Goal: Transaction & Acquisition: Purchase product/service

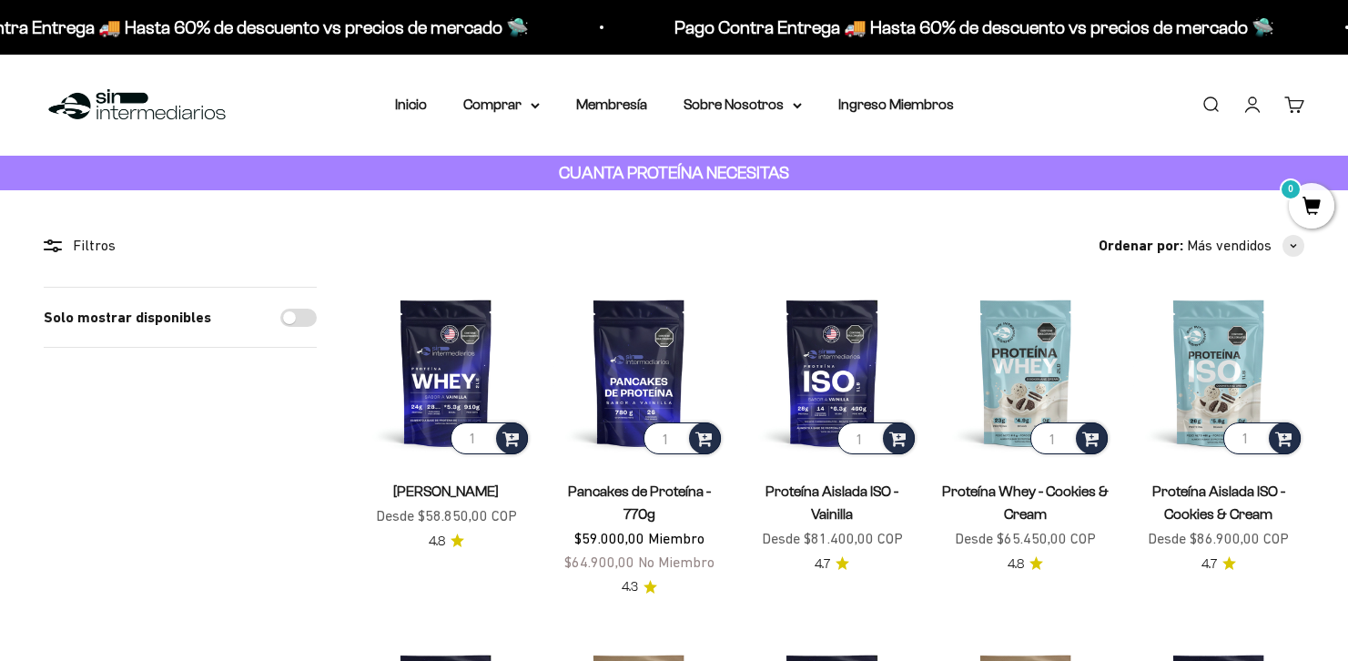
click at [1250, 95] on link "Iniciar sesión" at bounding box center [1253, 105] width 20 height 20
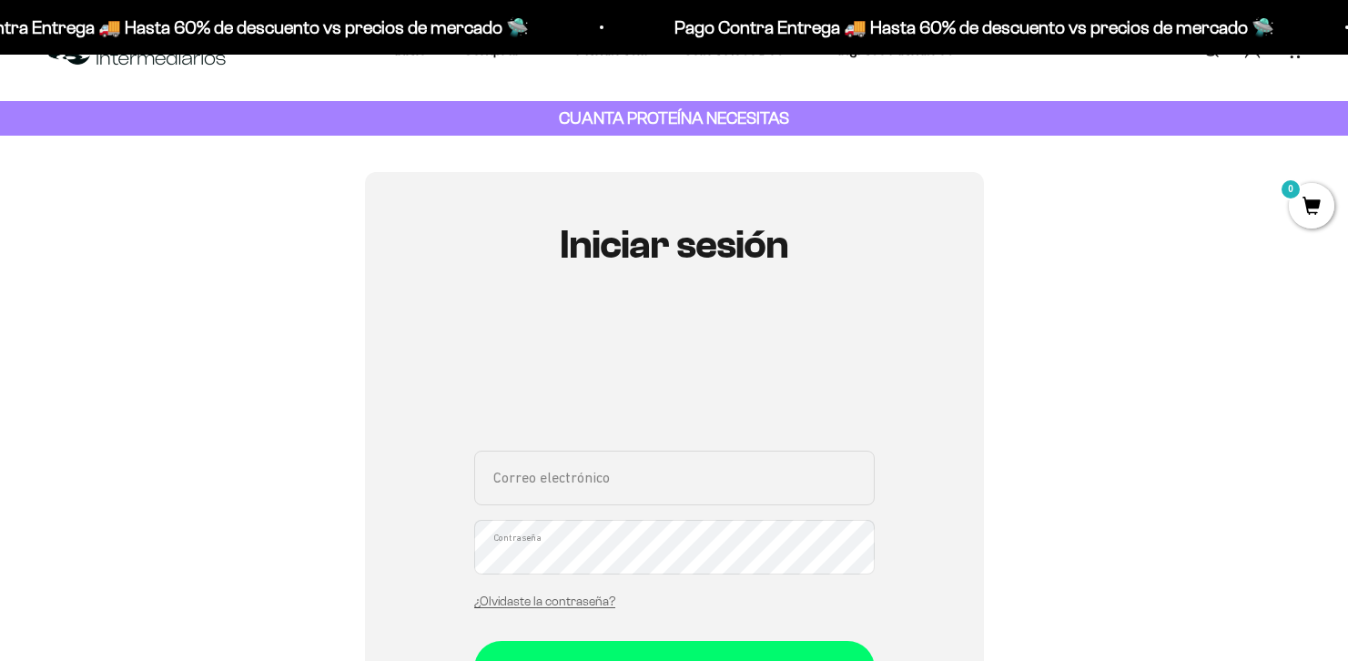
scroll to position [164, 0]
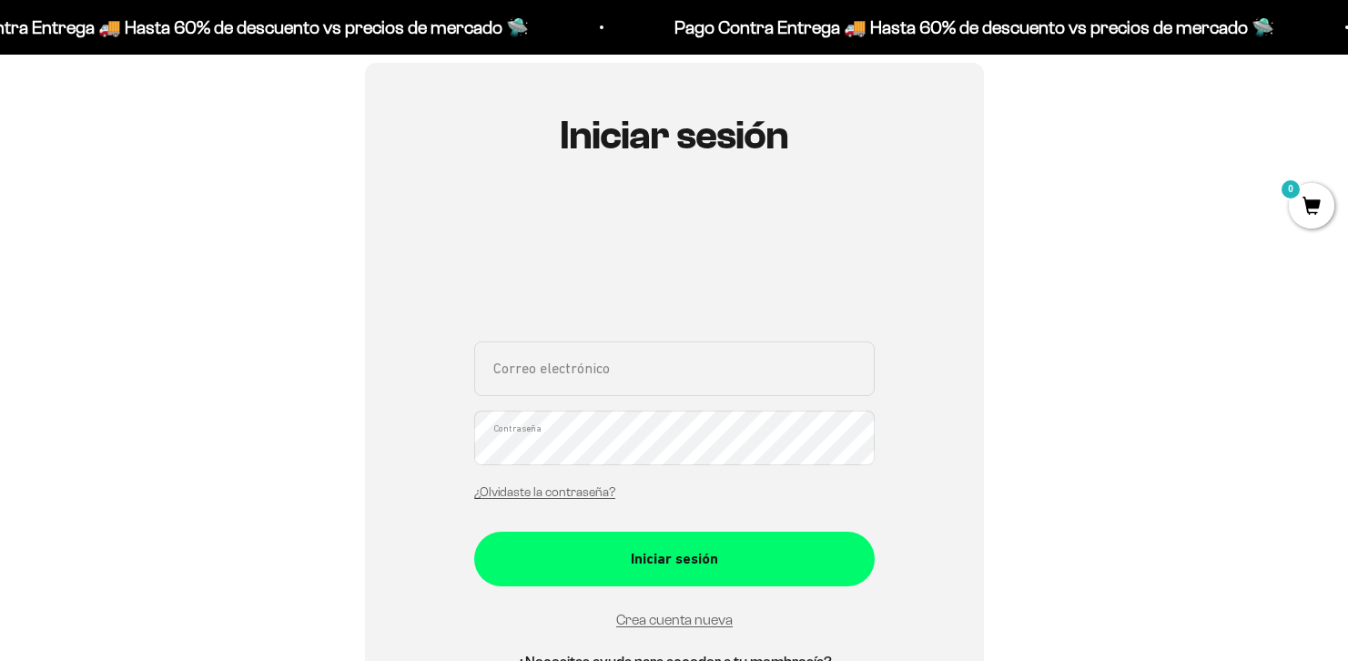
click at [634, 353] on input "Correo electrónico" at bounding box center [674, 368] width 401 height 55
paste input "[PERSON_NAME][EMAIL_ADDRESS][DOMAIN_NAME]"
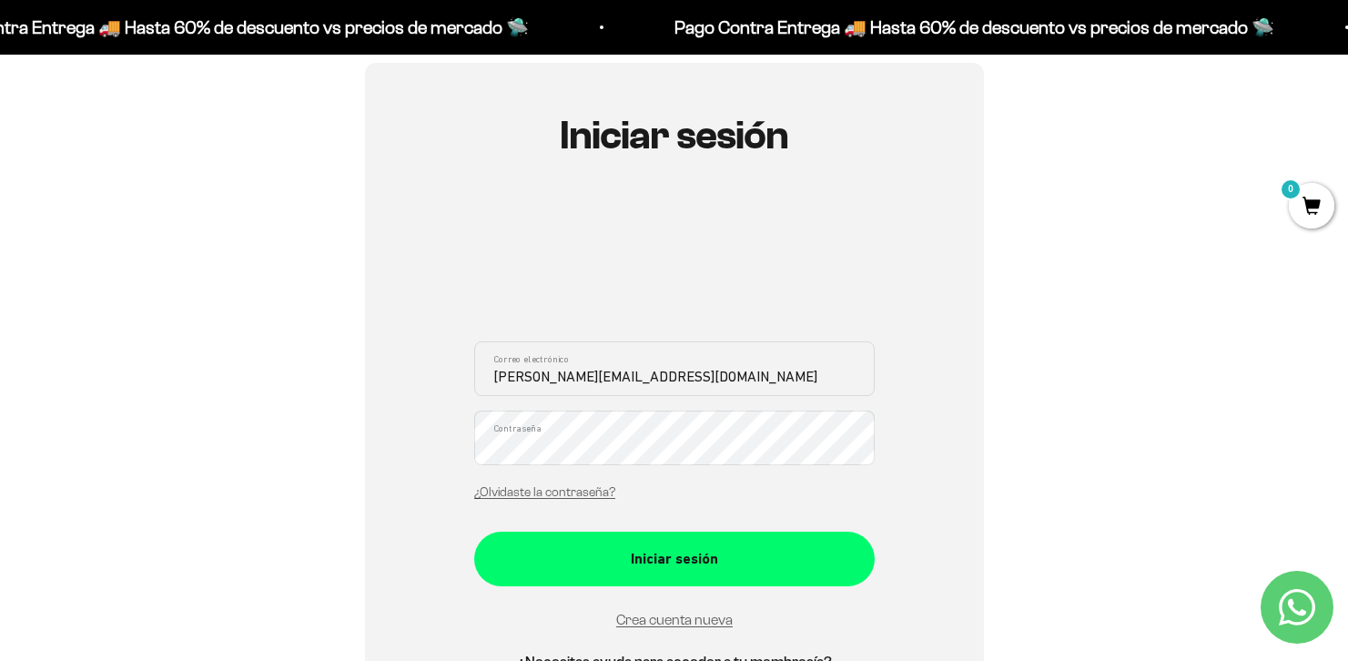
type input "[PERSON_NAME][EMAIL_ADDRESS][DOMAIN_NAME]"
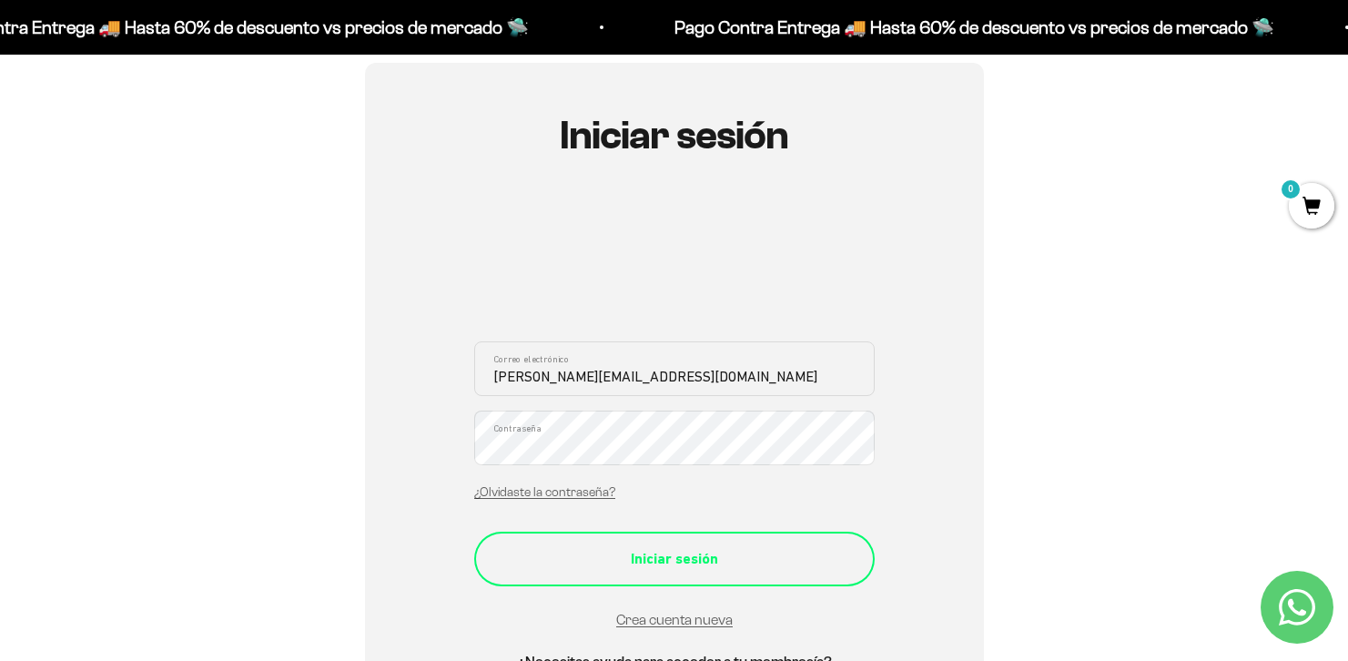
click at [720, 545] on button "Iniciar sesión" at bounding box center [674, 559] width 401 height 55
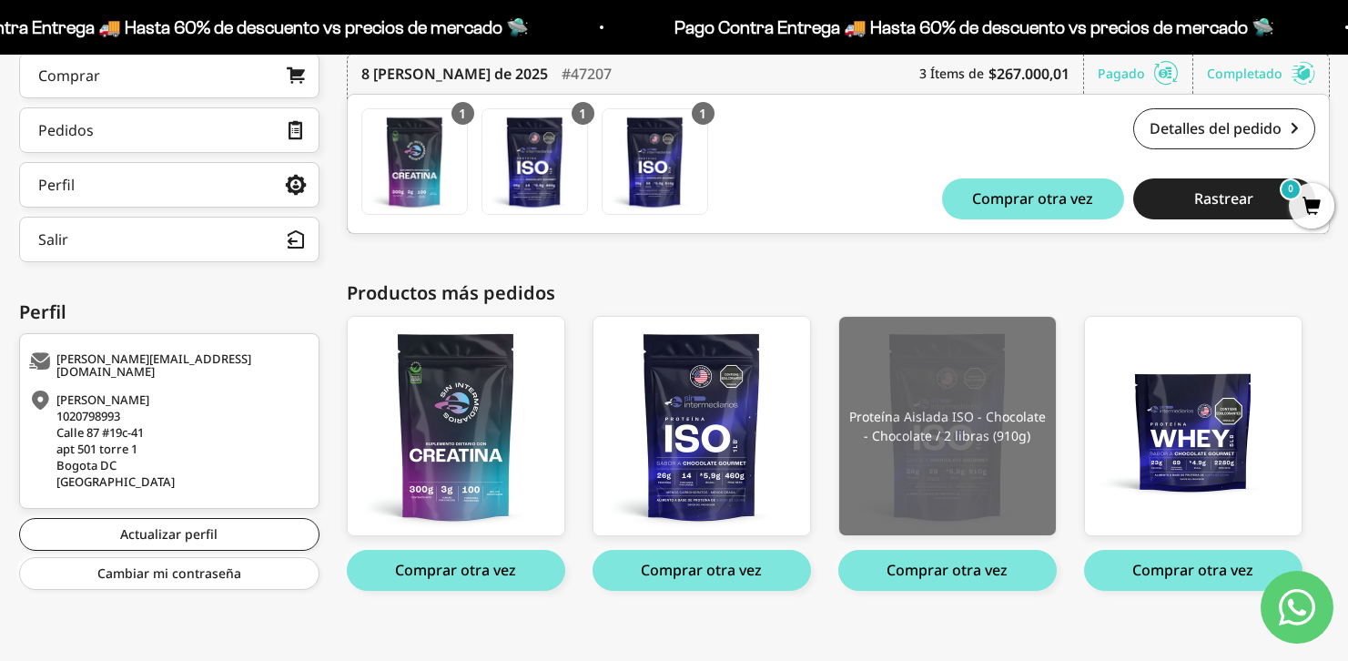
scroll to position [331, 0]
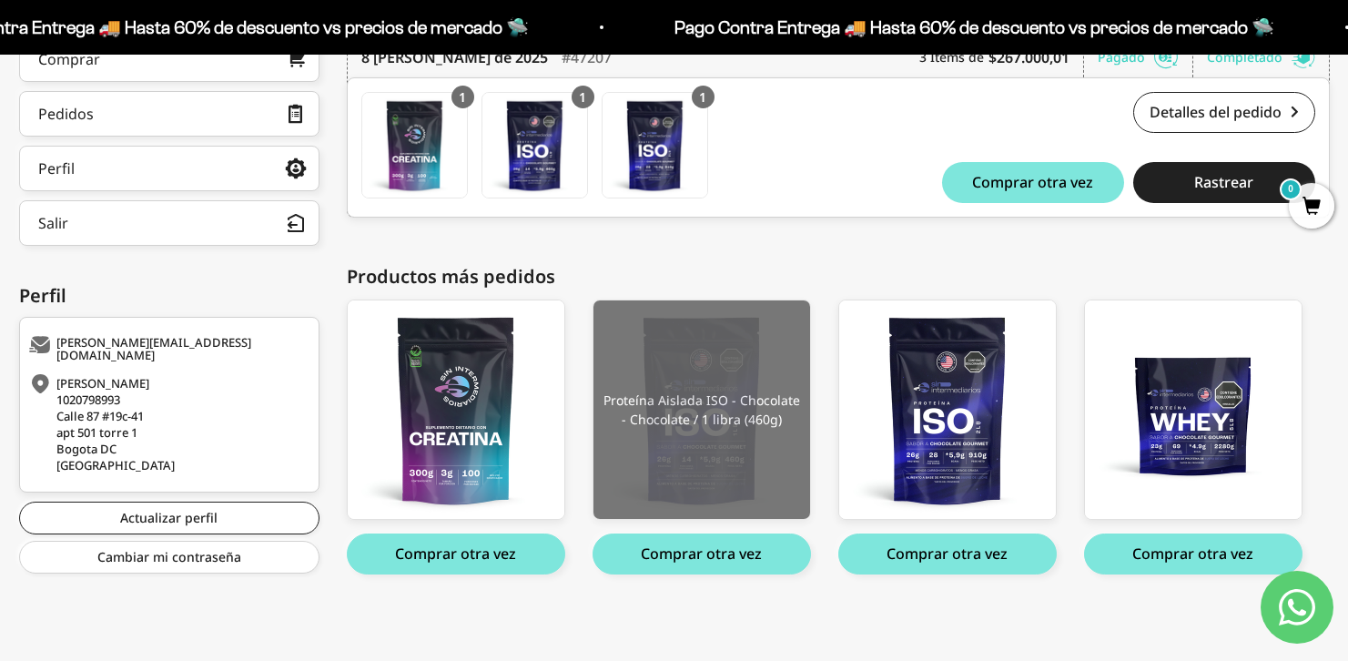
click at [730, 368] on img at bounding box center [702, 409] width 217 height 219
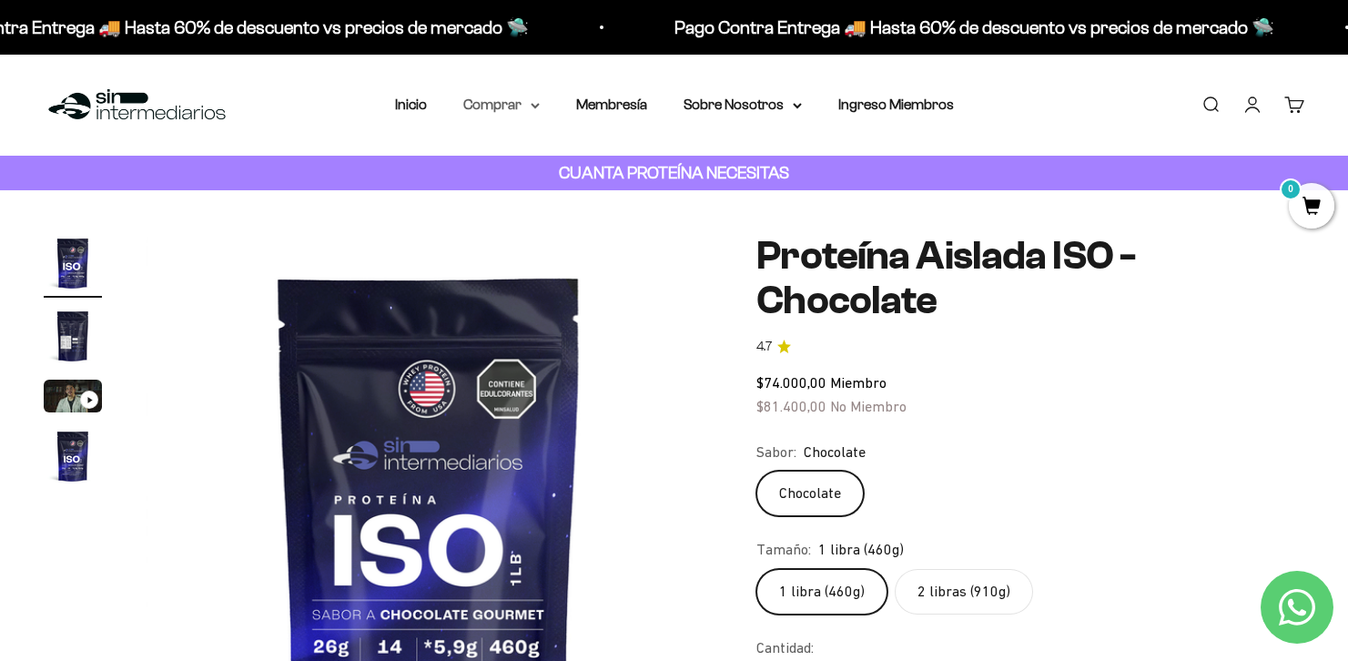
click at [509, 100] on summary "Comprar" at bounding box center [501, 105] width 76 height 24
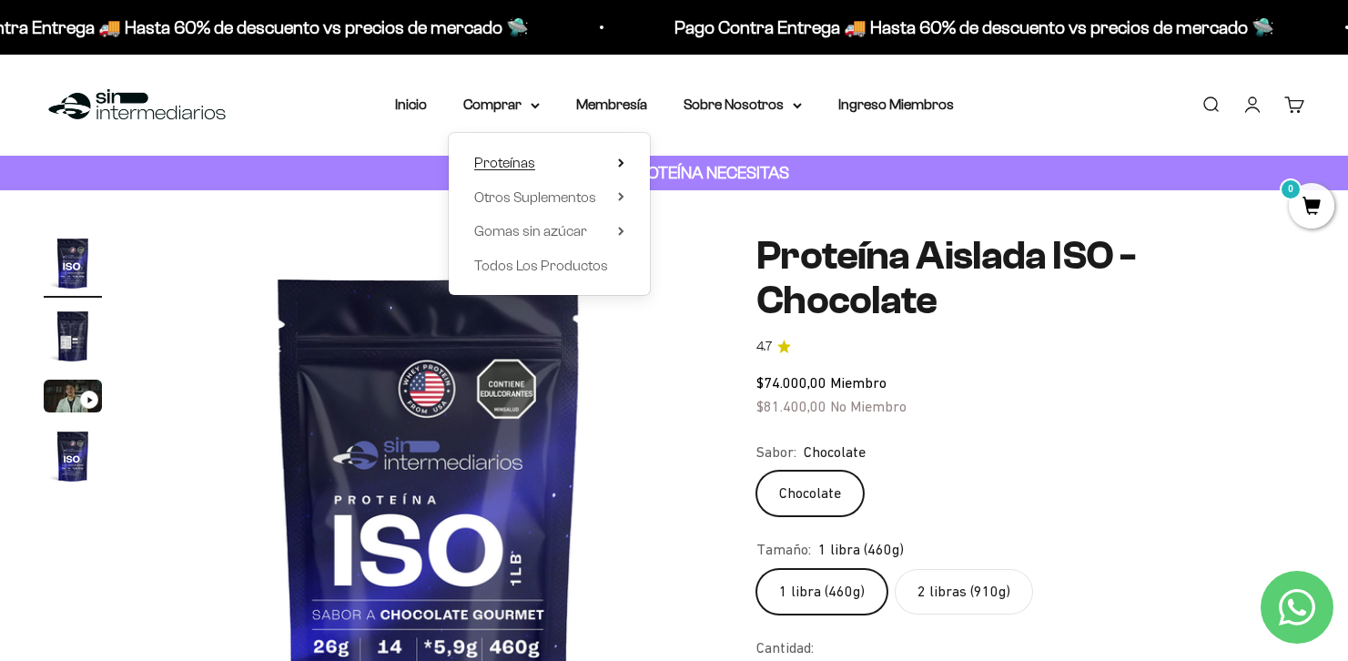
click at [599, 157] on summary "Proteínas" at bounding box center [549, 163] width 150 height 24
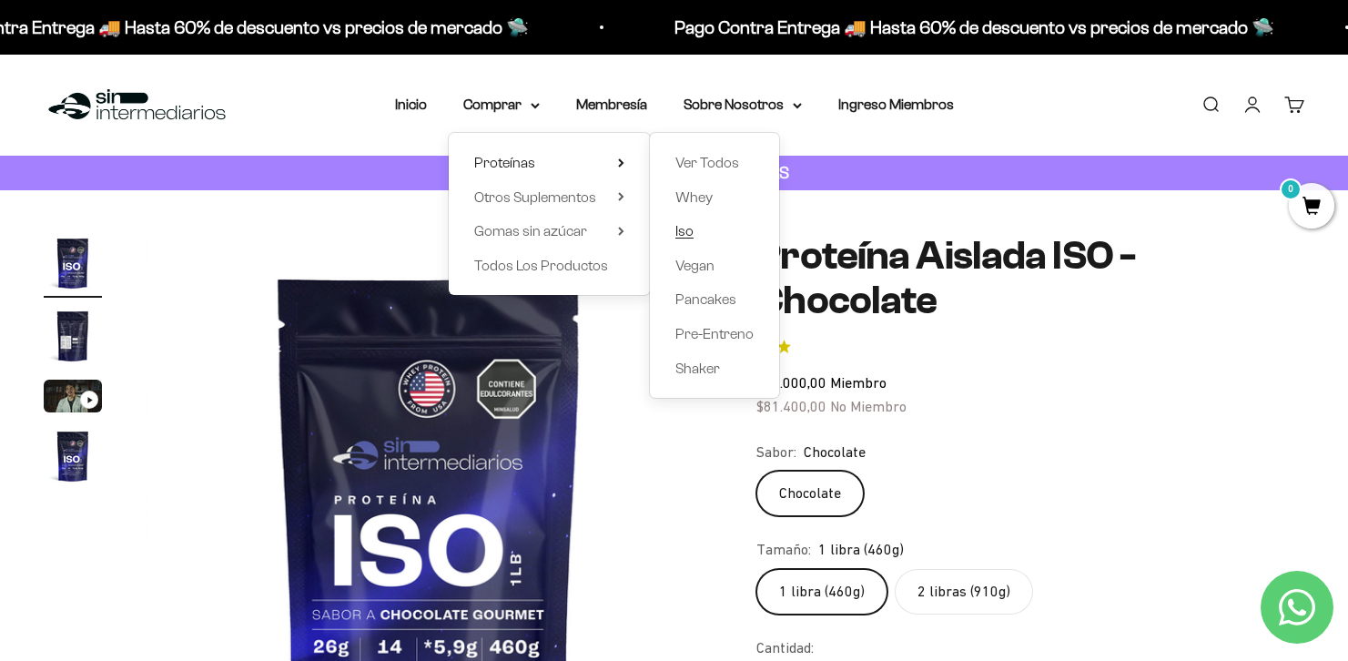
click at [688, 229] on span "Iso" at bounding box center [685, 230] width 18 height 15
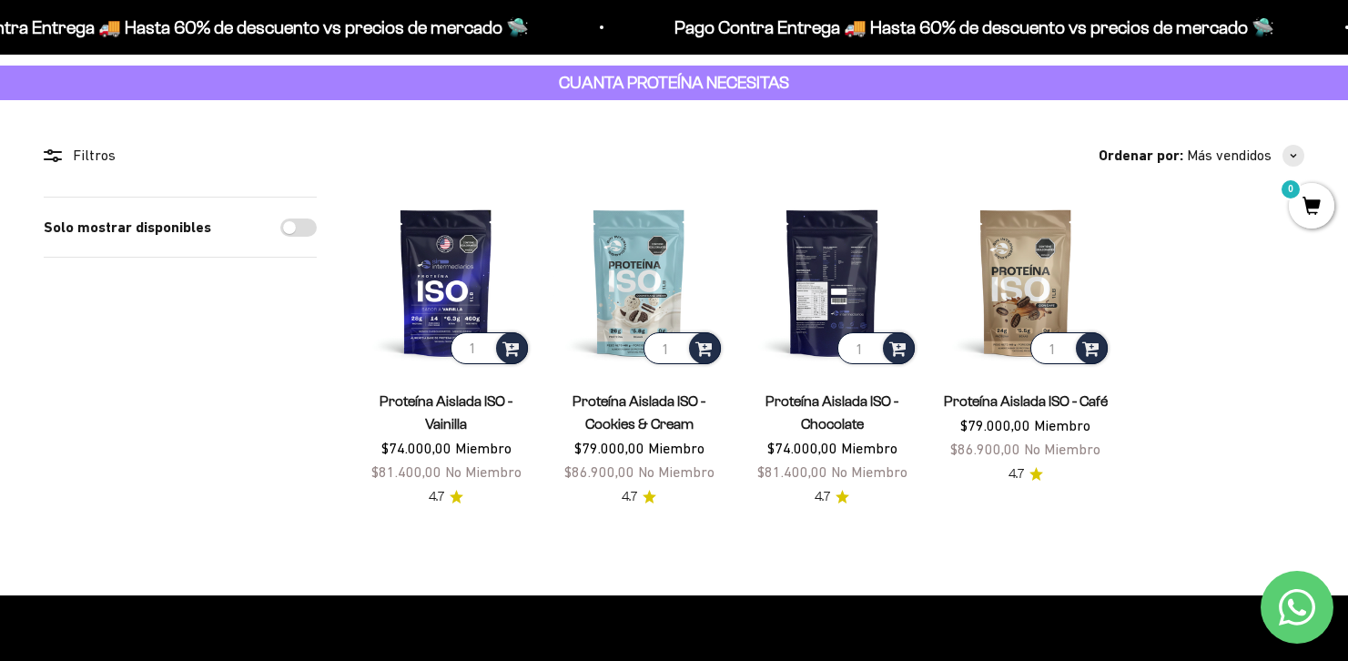
scroll to position [97, 0]
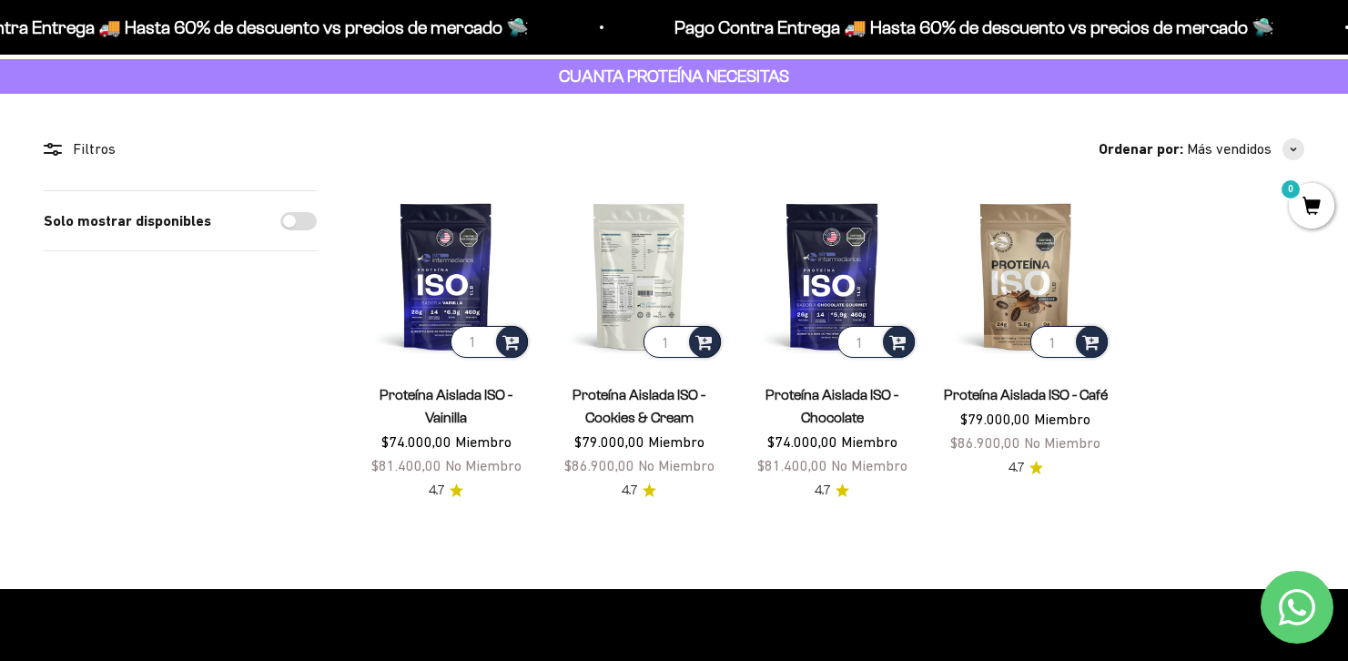
click at [640, 282] on img at bounding box center [639, 275] width 171 height 171
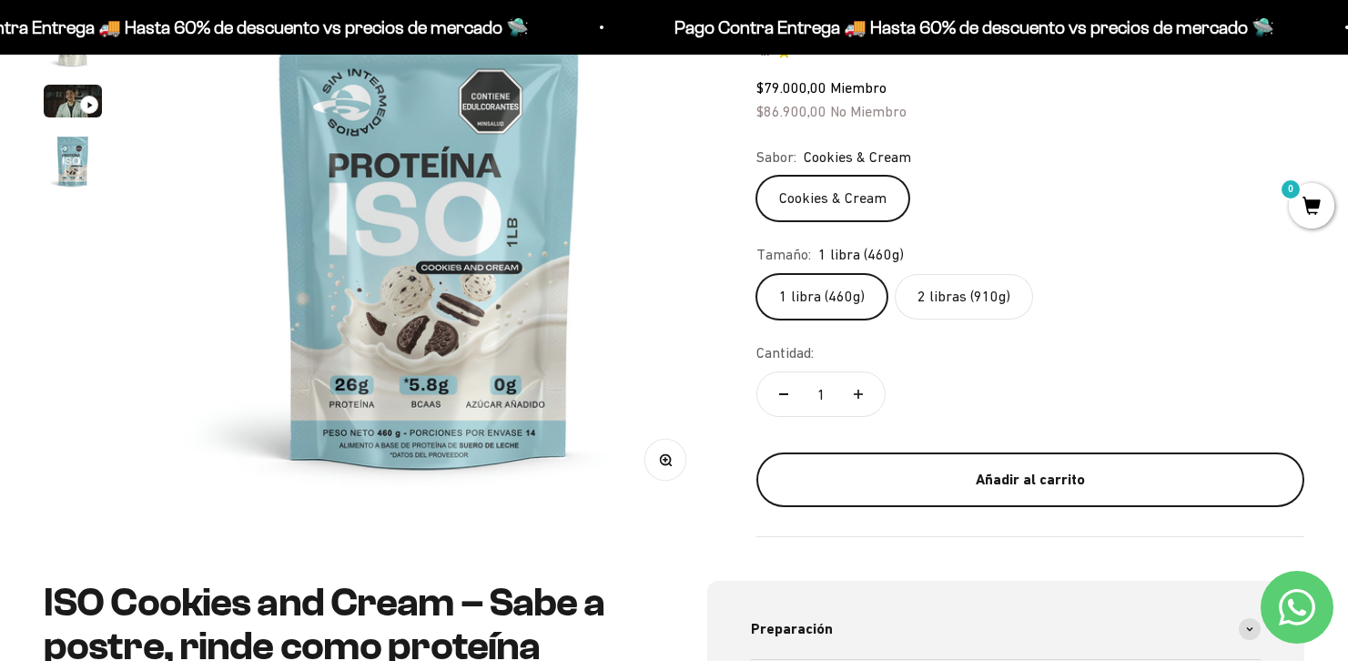
click at [984, 485] on div "Añadir al carrito" at bounding box center [1030, 480] width 475 height 24
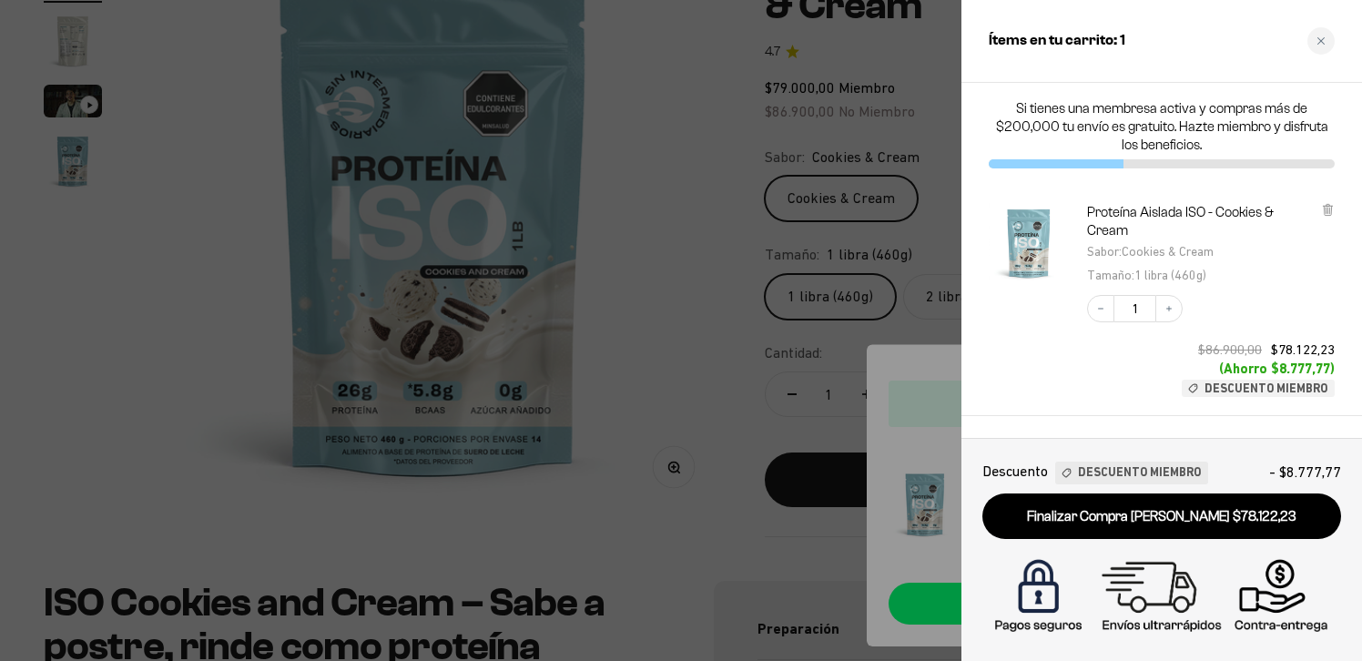
click at [770, 428] on div at bounding box center [681, 330] width 1362 height 661
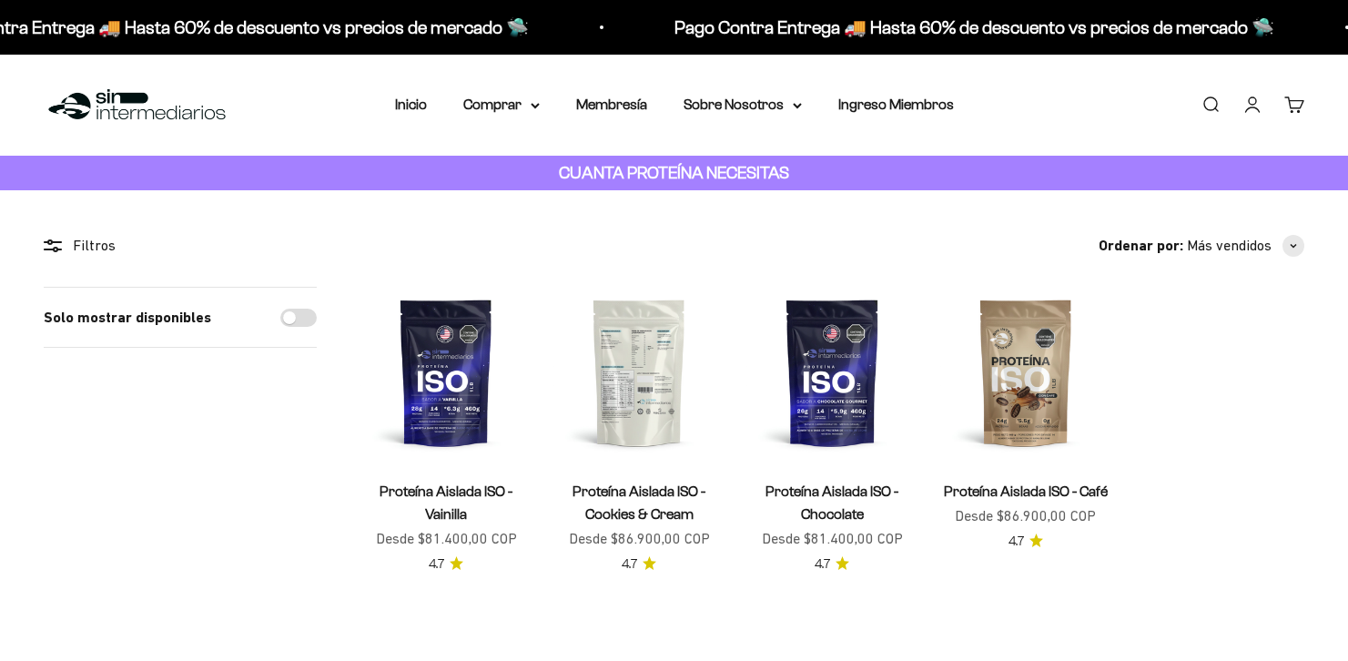
scroll to position [97, 0]
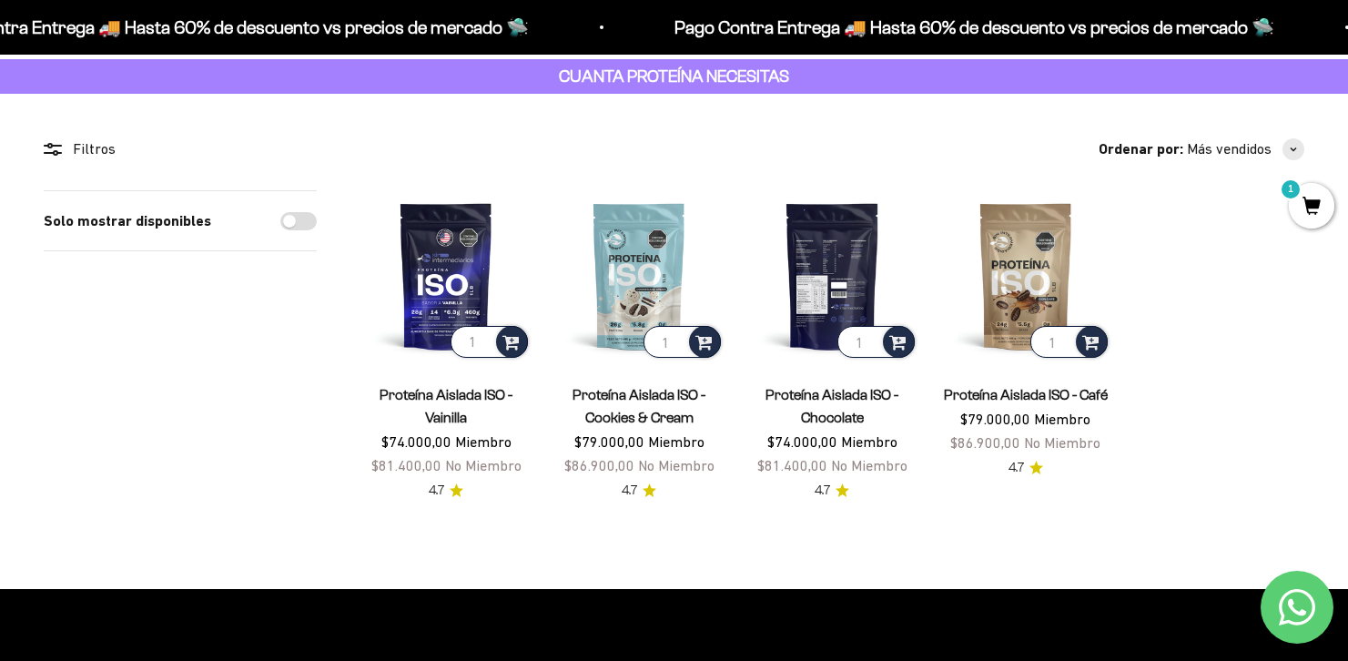
click at [831, 298] on img at bounding box center [832, 275] width 171 height 171
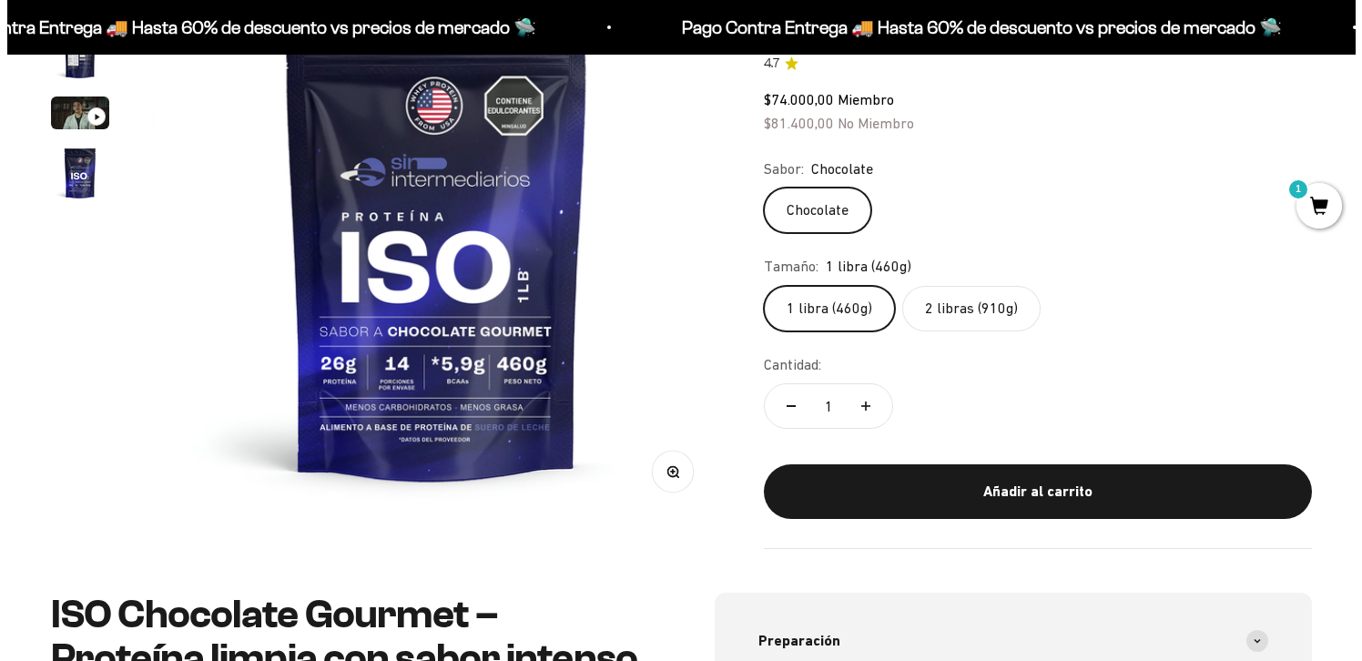
scroll to position [286, 0]
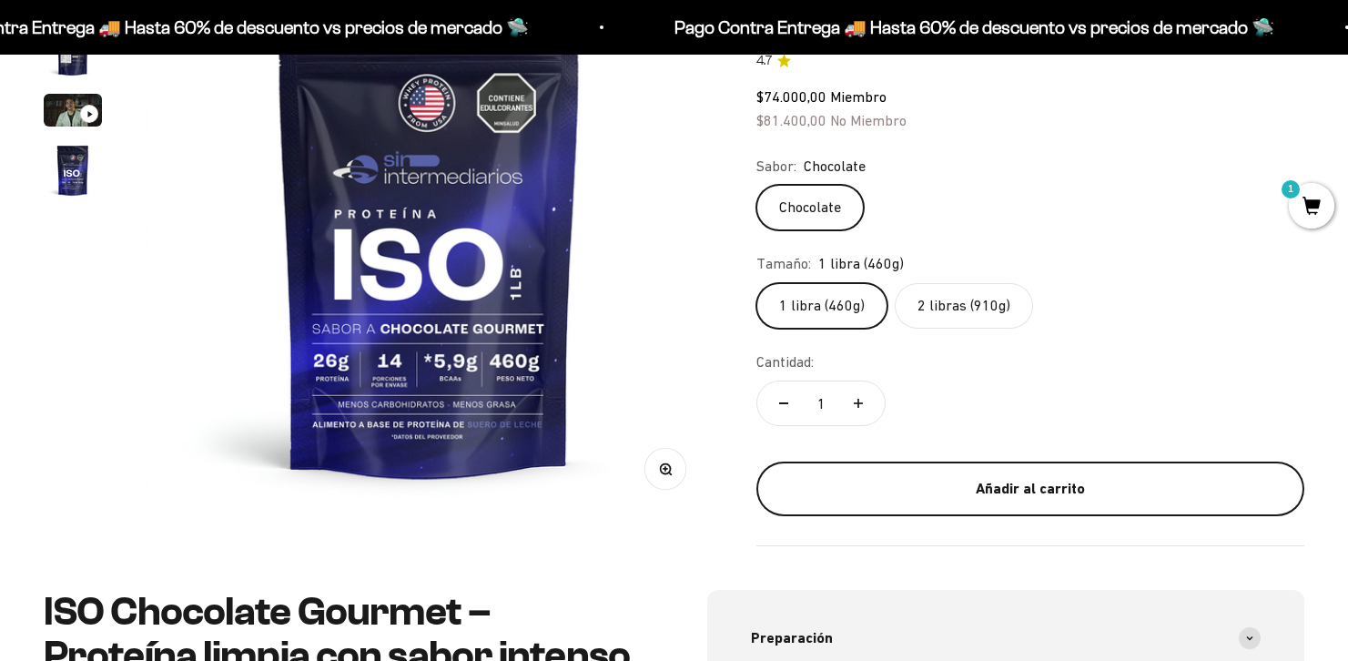
click at [993, 487] on div "Añadir al carrito" at bounding box center [1030, 489] width 475 height 24
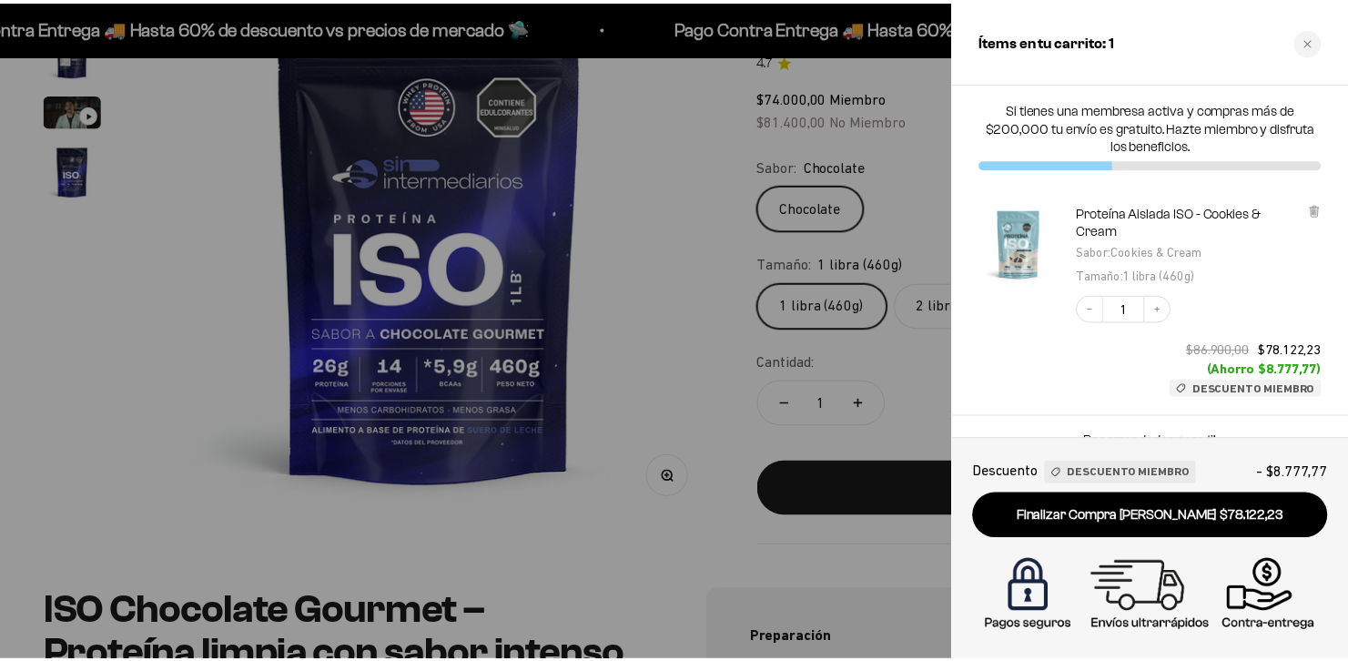
scroll to position [0, 0]
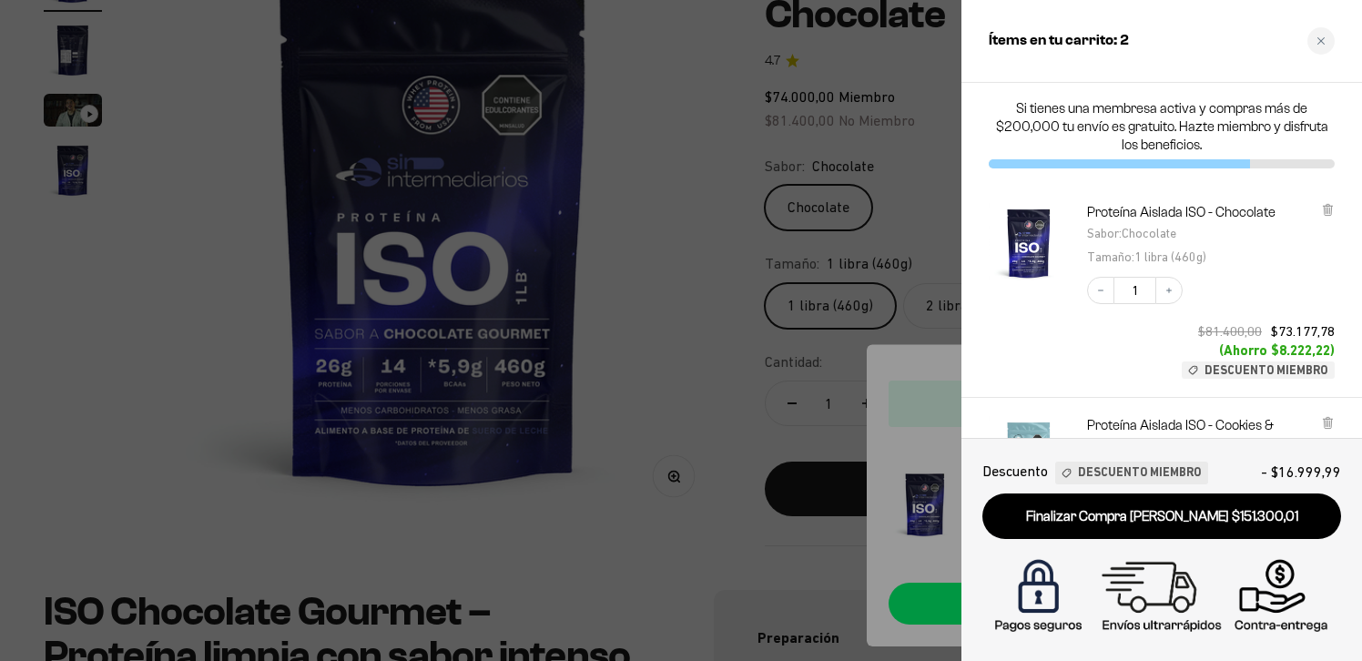
click at [654, 403] on div at bounding box center [681, 330] width 1362 height 661
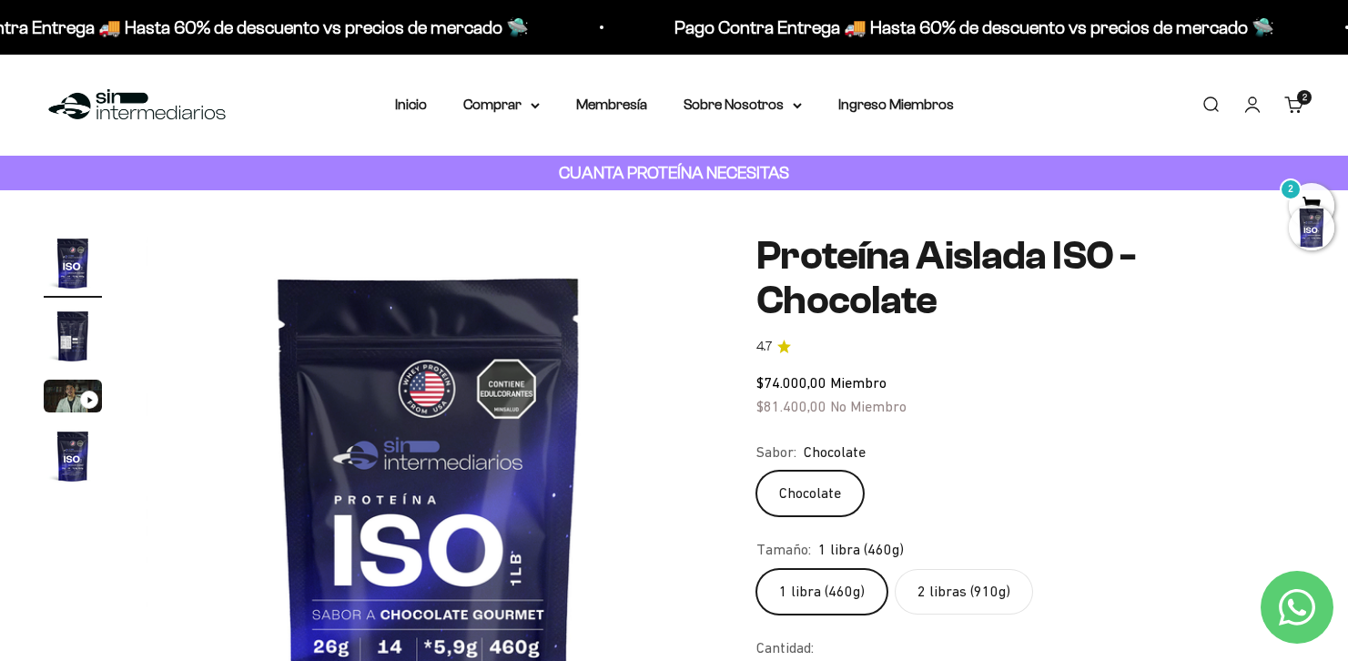
click at [550, 104] on nav "Inicio Comprar Proteínas Ver Todos Whey Iso Vegan" at bounding box center [674, 105] width 559 height 24
click at [540, 108] on icon at bounding box center [535, 106] width 9 height 6
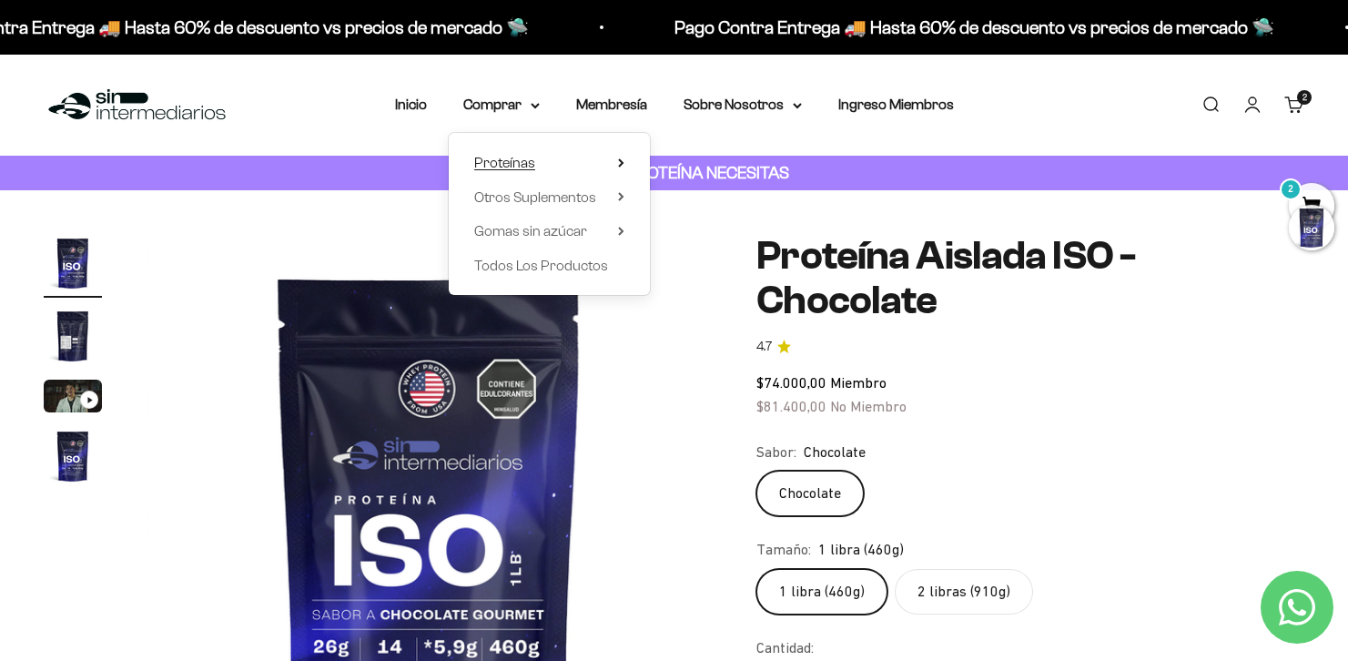
click at [523, 157] on span "Proteínas" at bounding box center [504, 162] width 61 height 15
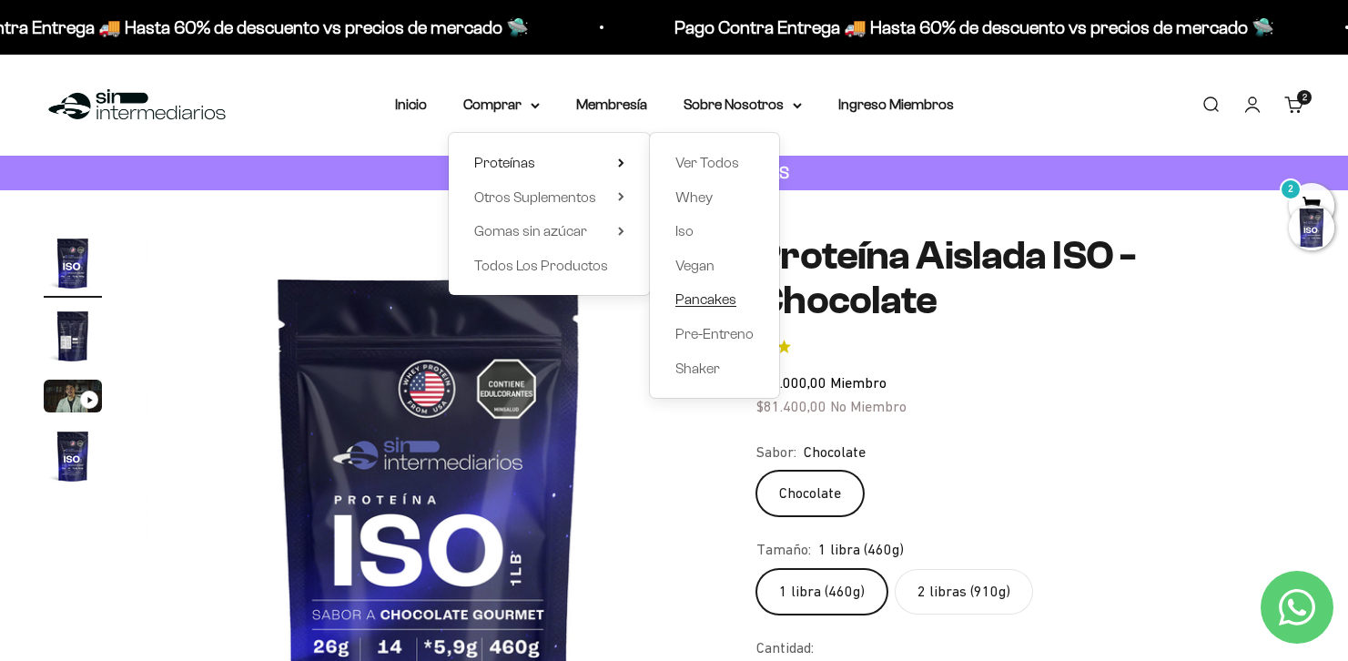
click at [710, 296] on span "Pancakes" at bounding box center [706, 298] width 61 height 15
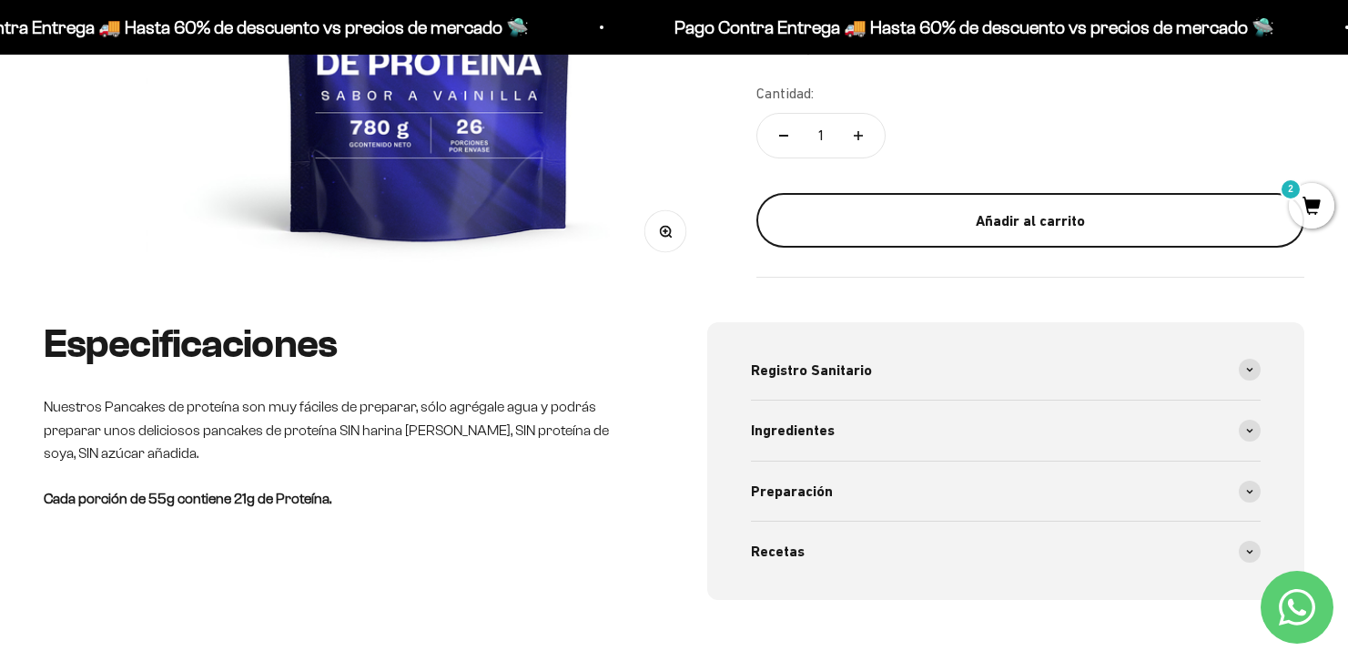
scroll to position [555, 0]
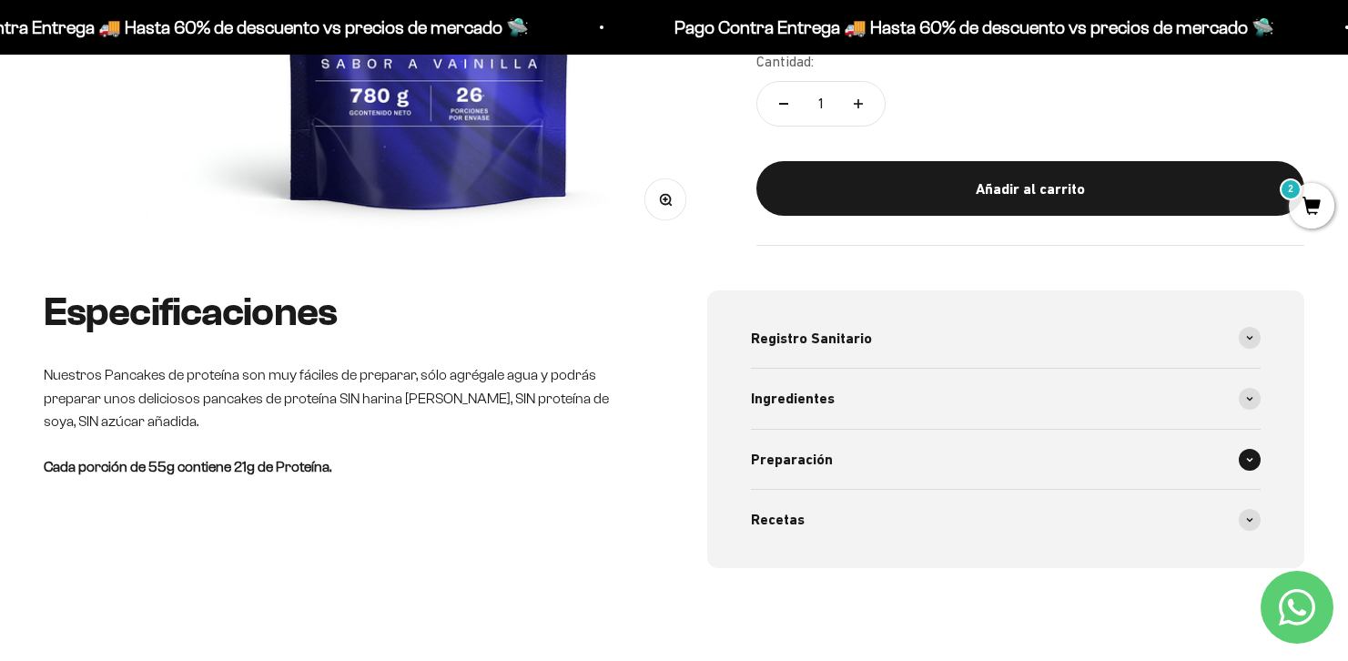
click at [946, 438] on div "Preparación" at bounding box center [1006, 460] width 511 height 60
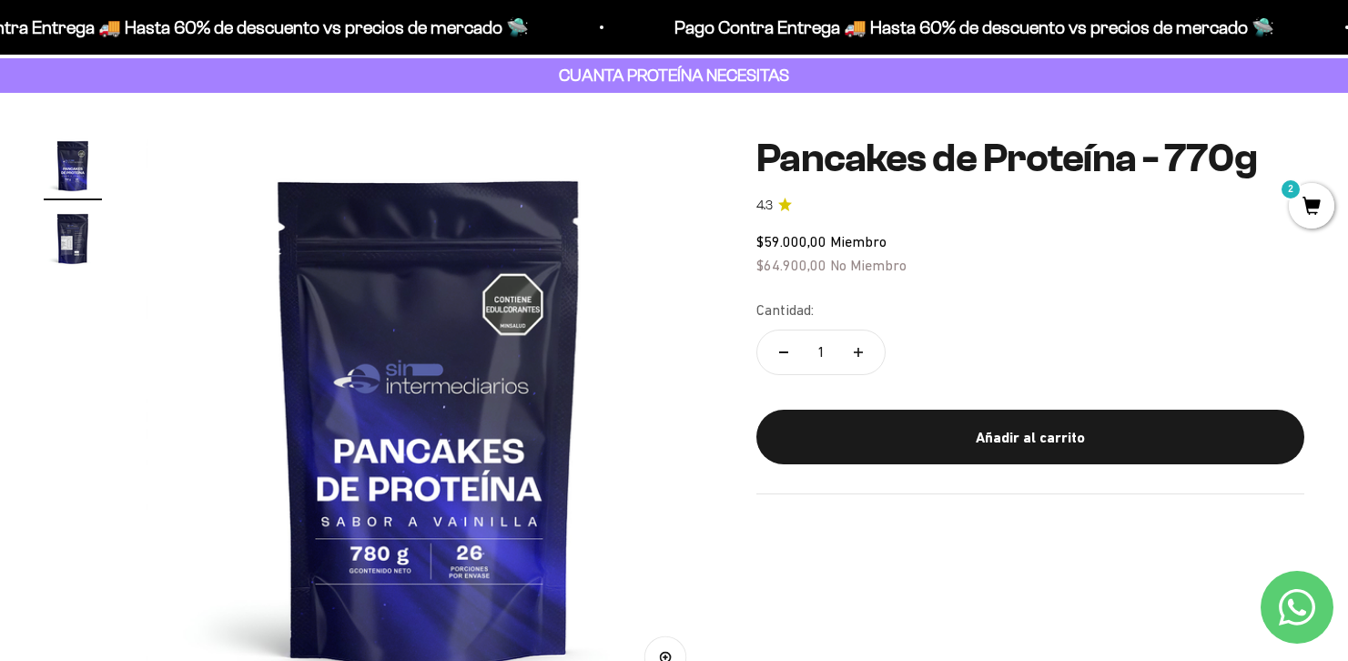
scroll to position [252, 0]
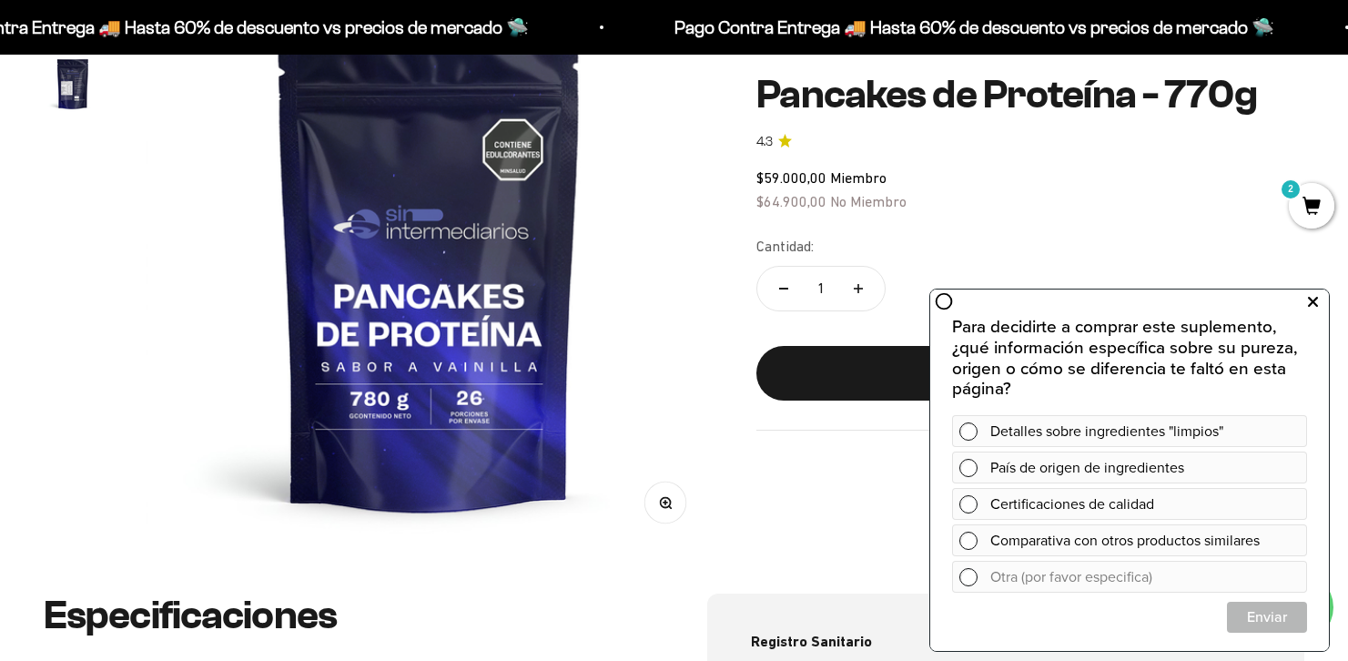
click at [1316, 300] on icon at bounding box center [1313, 302] width 10 height 24
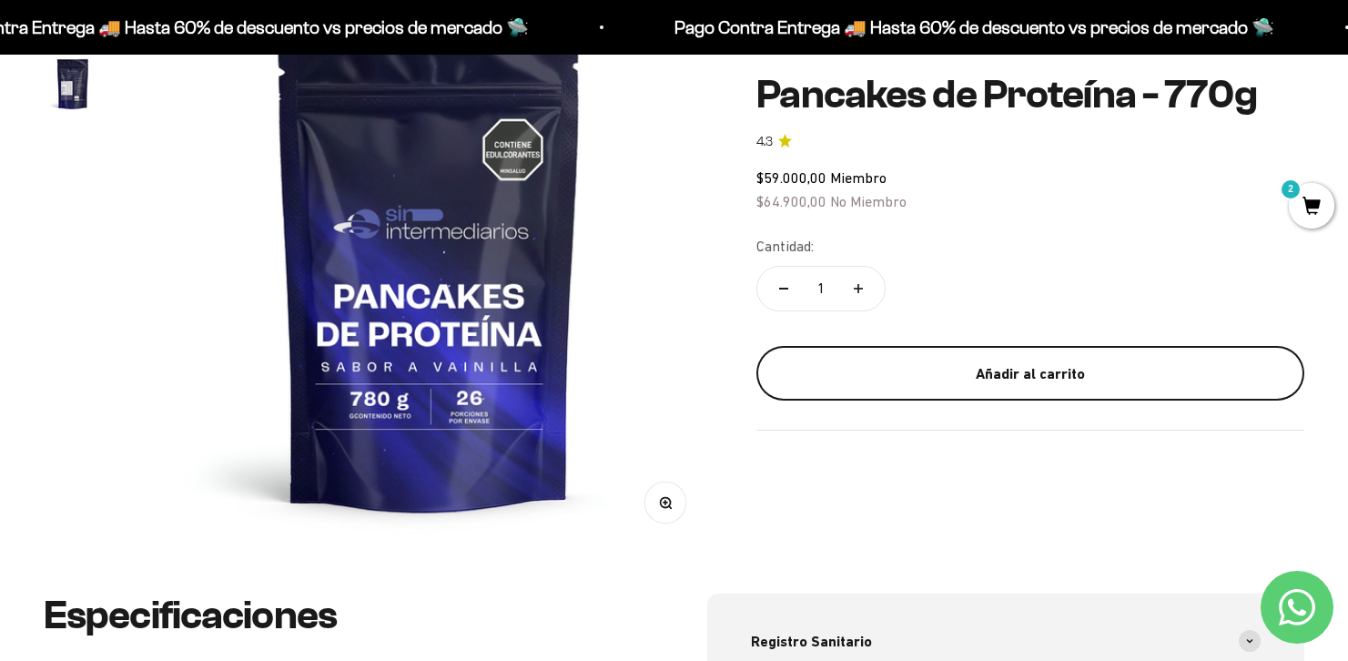
click at [1052, 370] on div "Añadir al carrito" at bounding box center [1030, 373] width 475 height 24
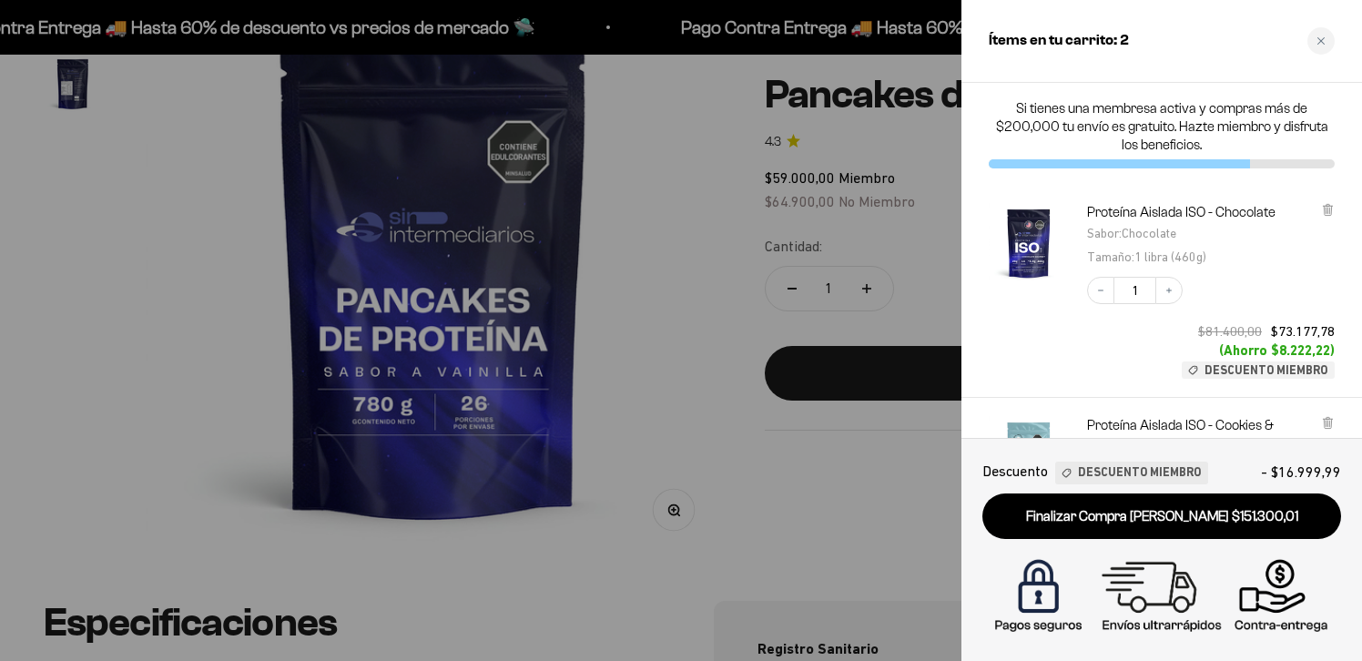
click at [675, 383] on div at bounding box center [681, 330] width 1362 height 661
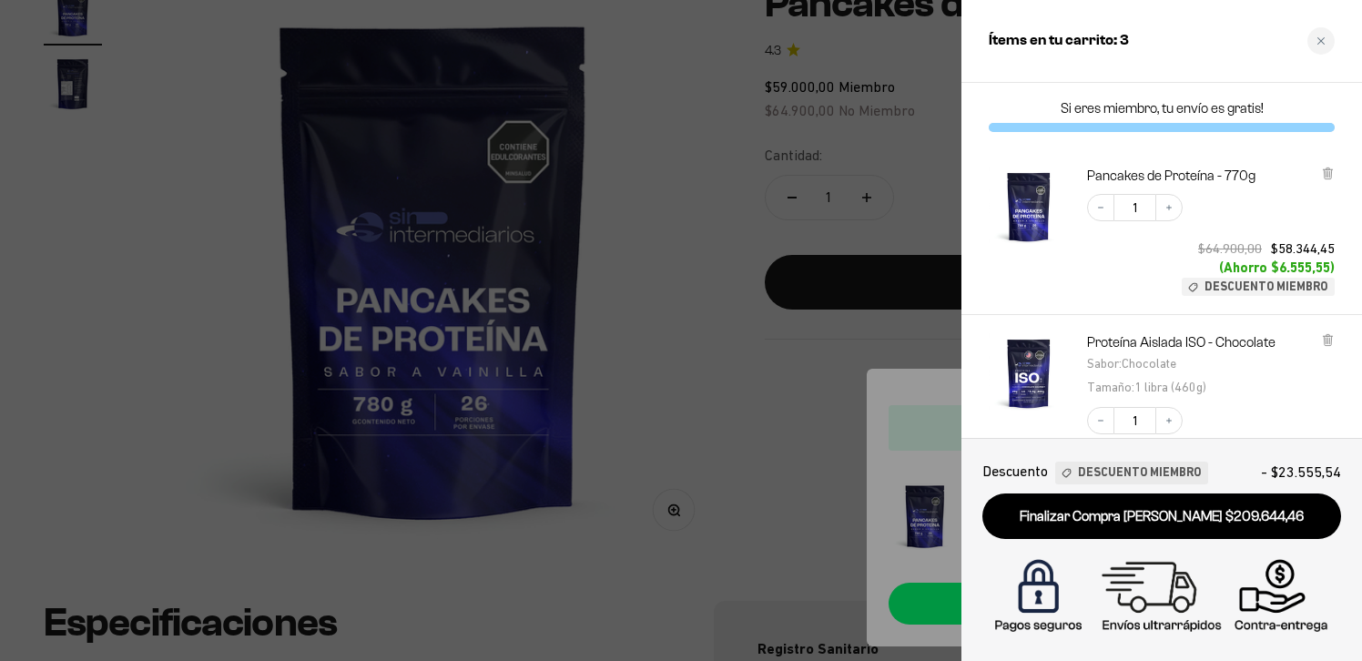
click at [249, 212] on div at bounding box center [681, 330] width 1362 height 661
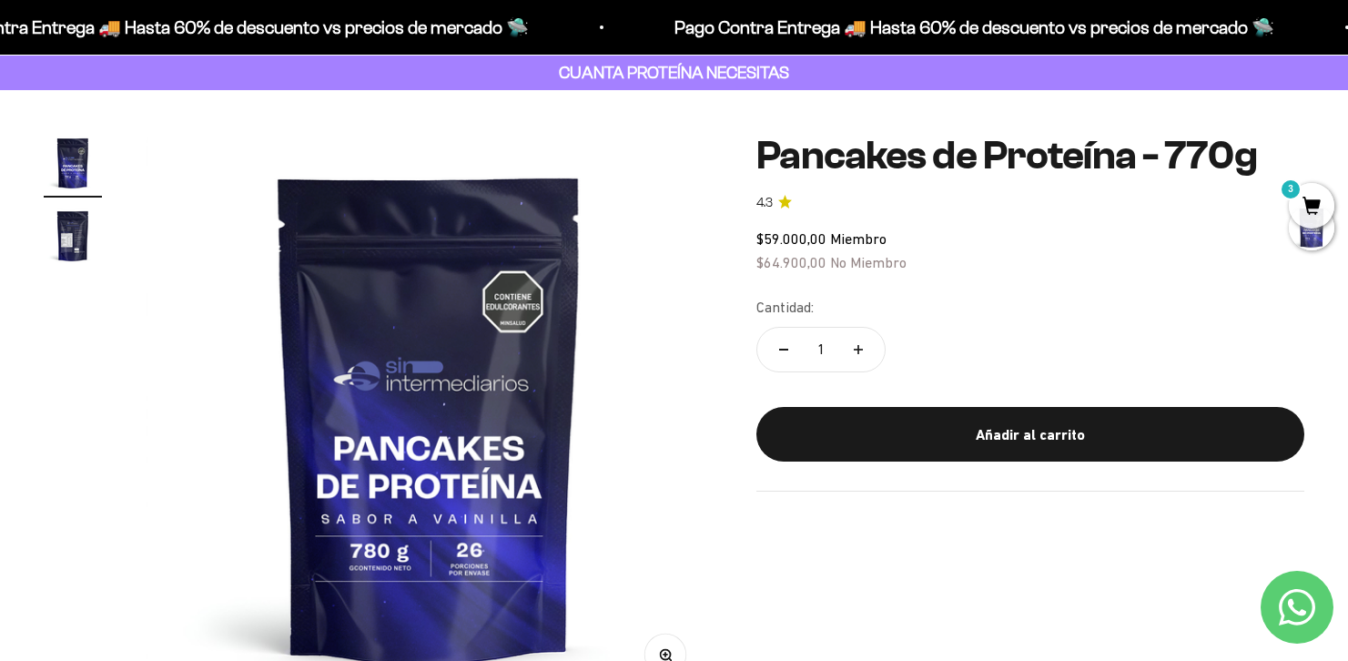
scroll to position [0, 0]
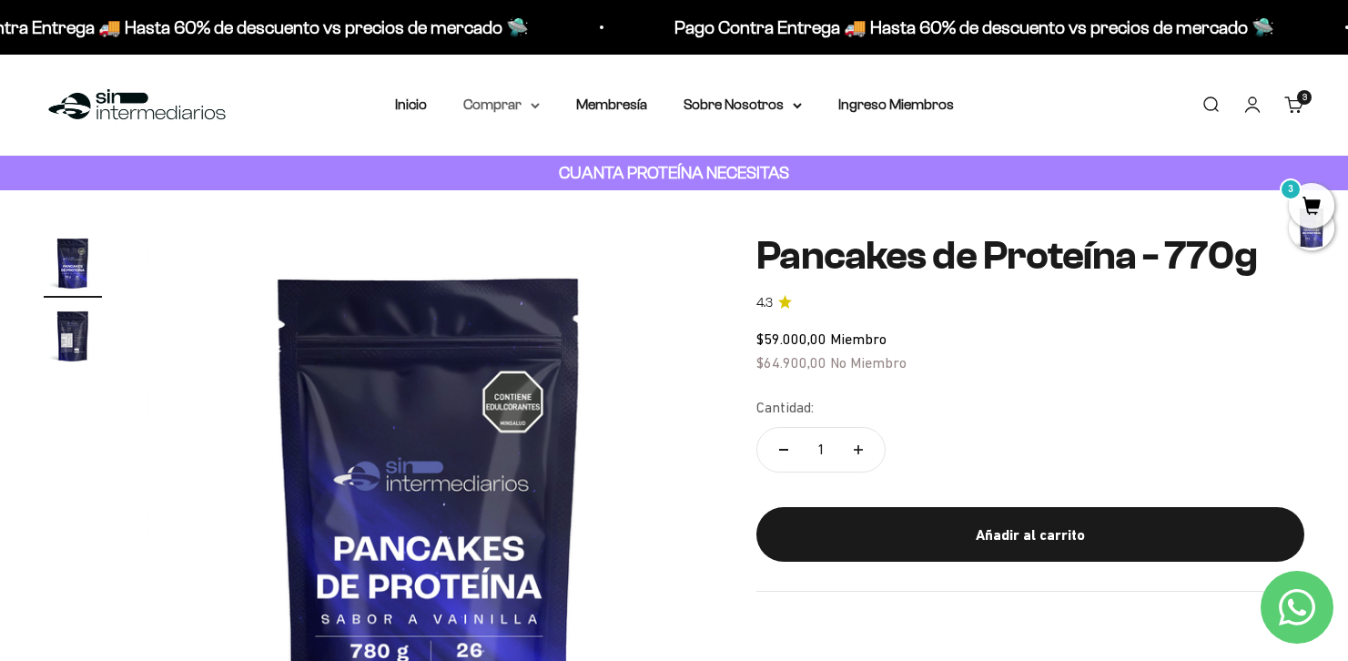
click at [528, 104] on summary "Comprar" at bounding box center [501, 105] width 76 height 24
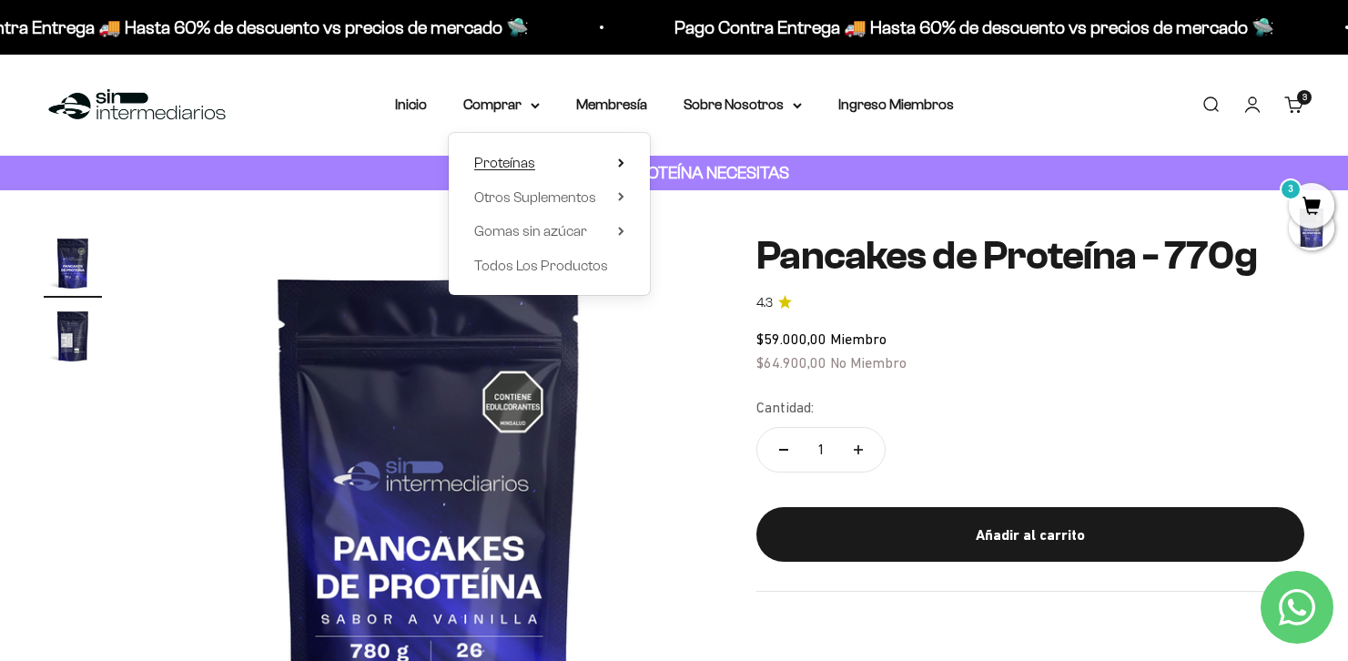
click at [618, 161] on icon at bounding box center [621, 162] width 6 height 9
click at [583, 199] on span "Otros Suplementos" at bounding box center [535, 196] width 122 height 15
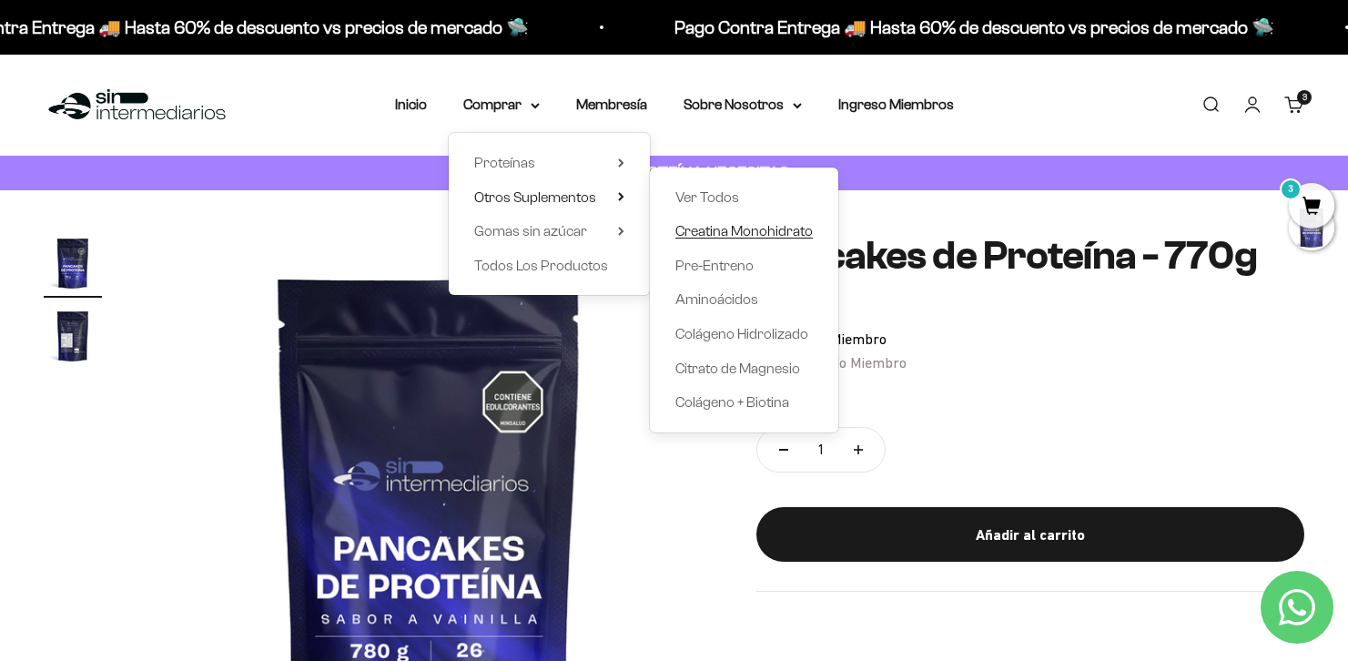
click at [736, 231] on span "Creatina Monohidrato" at bounding box center [744, 230] width 137 height 15
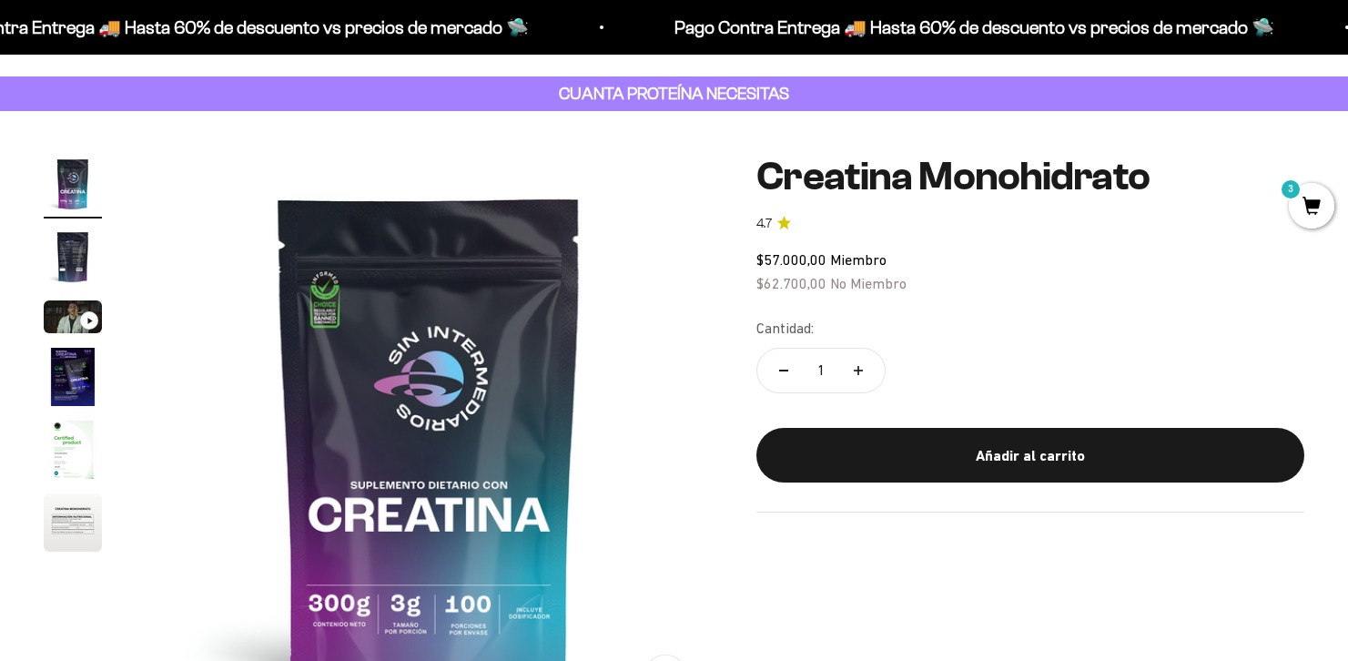
scroll to position [84, 0]
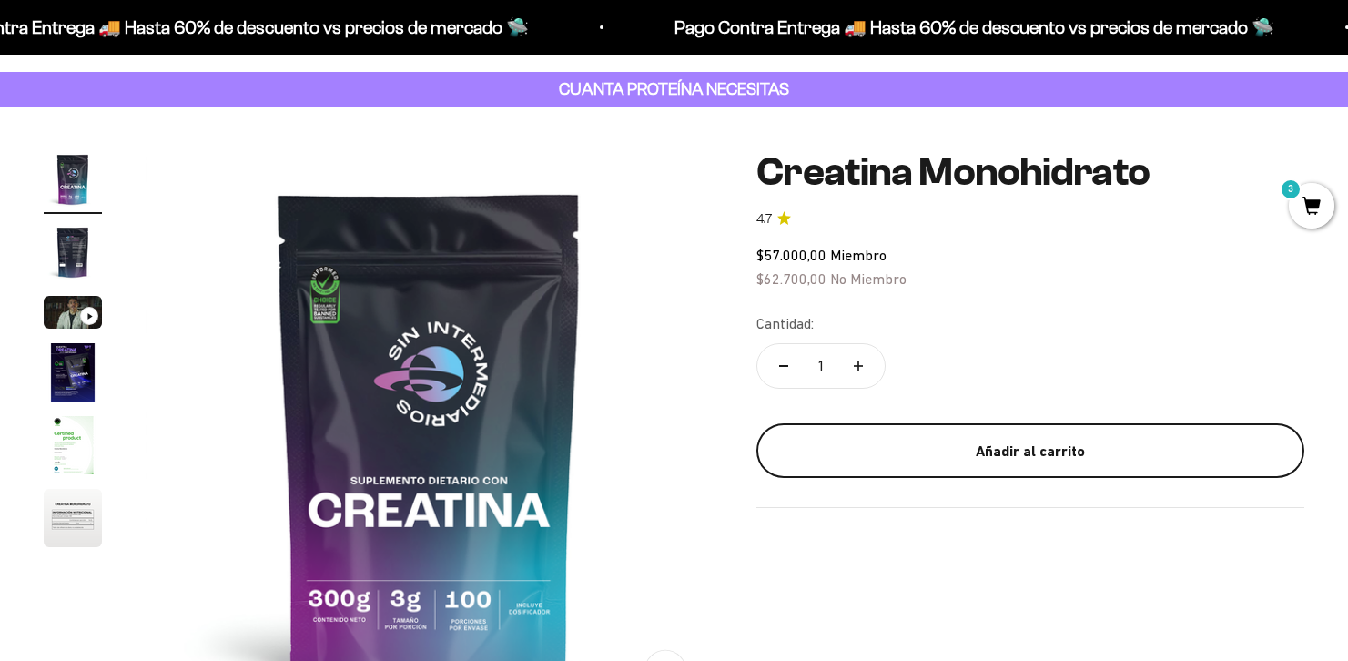
click at [950, 433] on button "Añadir al carrito" at bounding box center [1031, 450] width 548 height 55
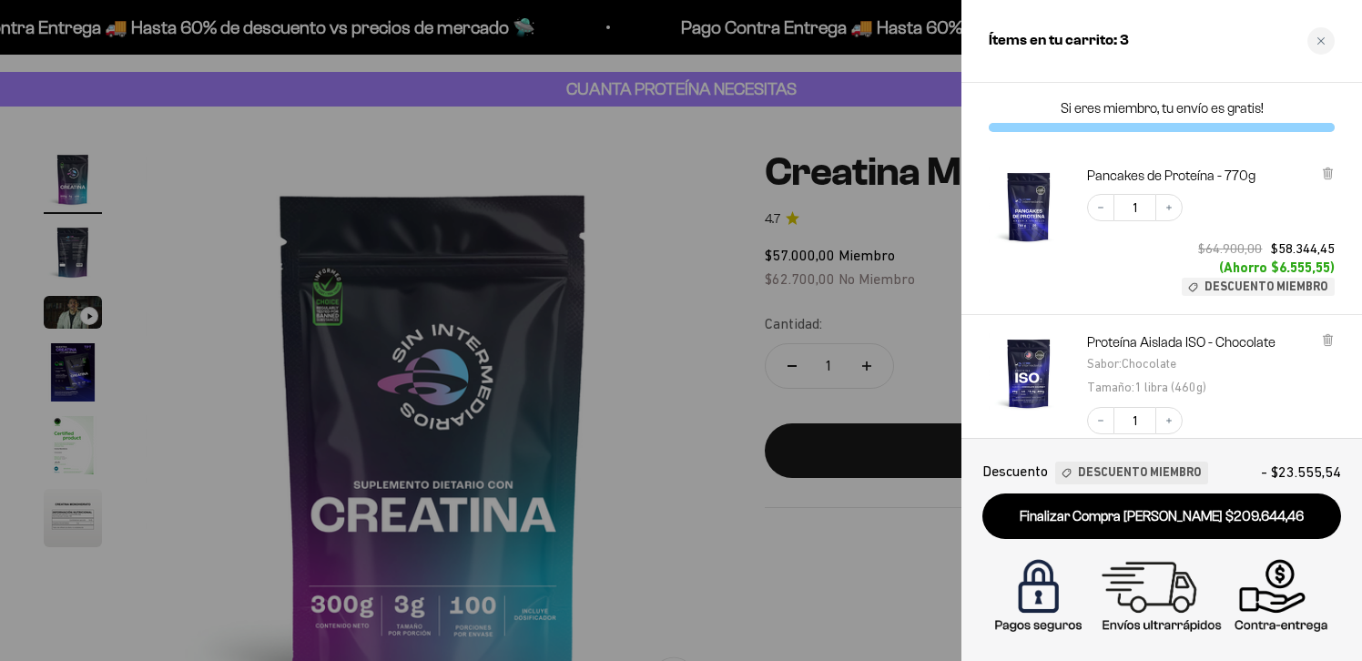
click at [723, 176] on div at bounding box center [681, 330] width 1362 height 661
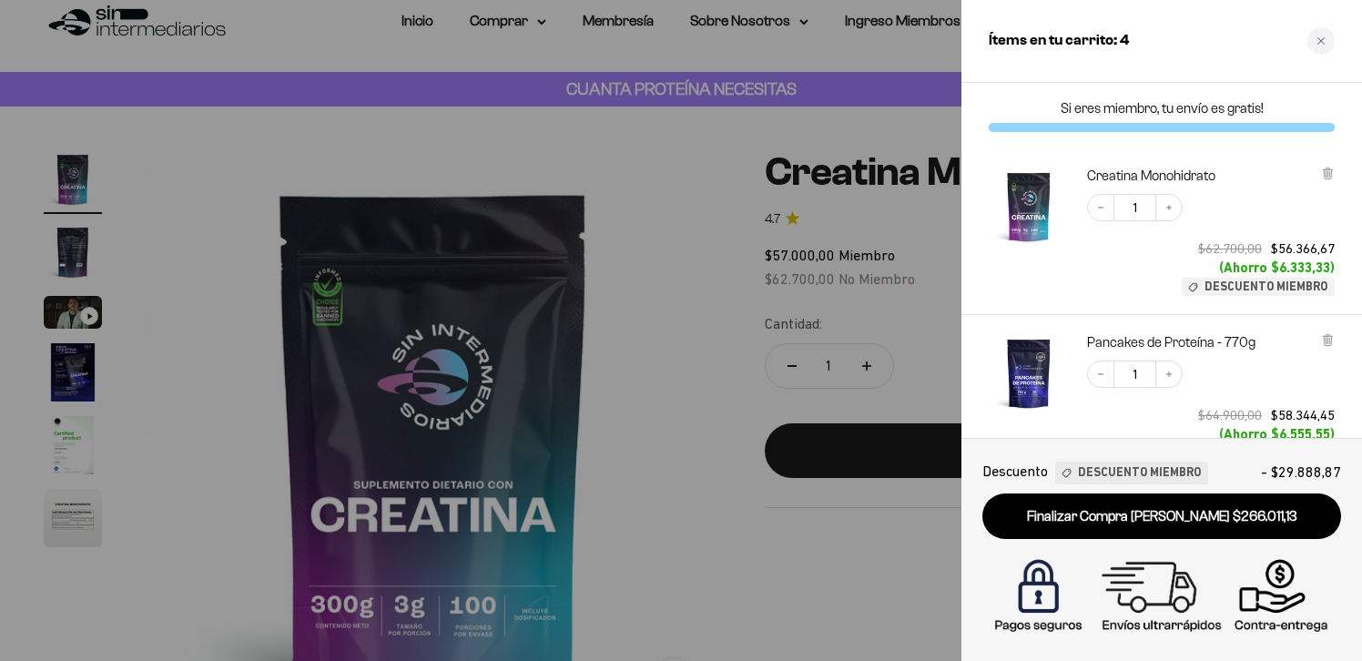
click at [536, 154] on div at bounding box center [681, 330] width 1362 height 661
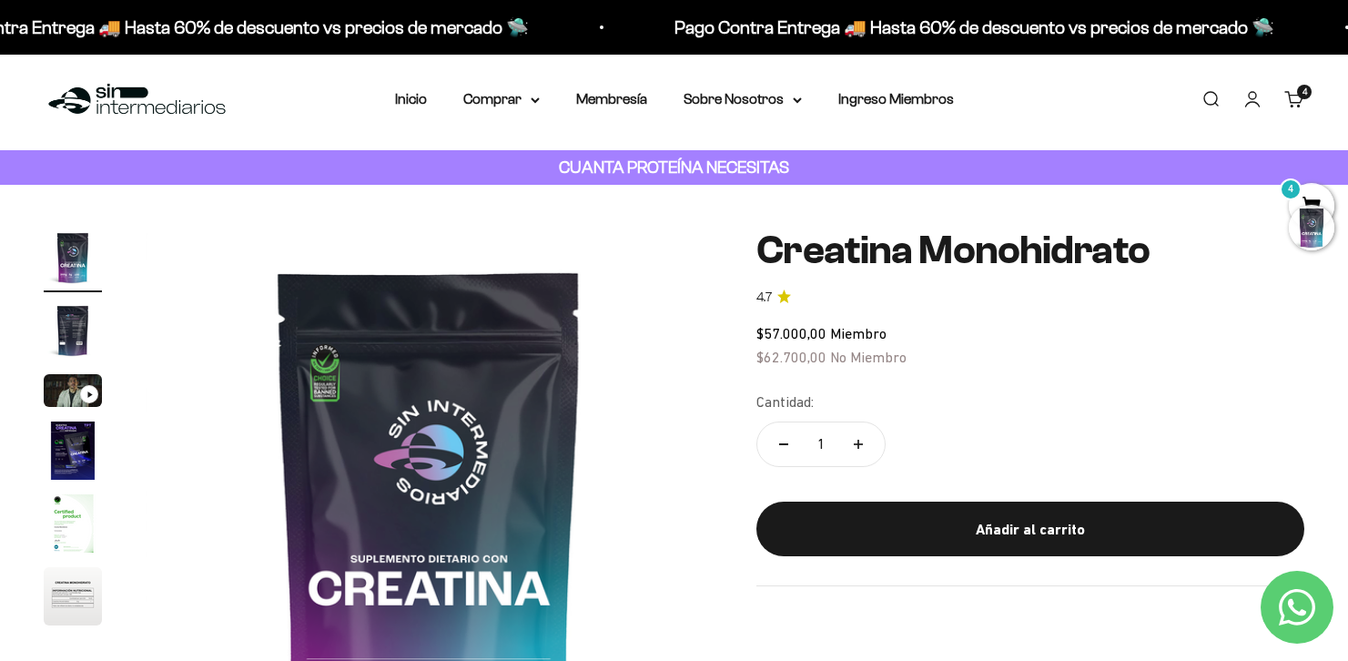
scroll to position [0, 0]
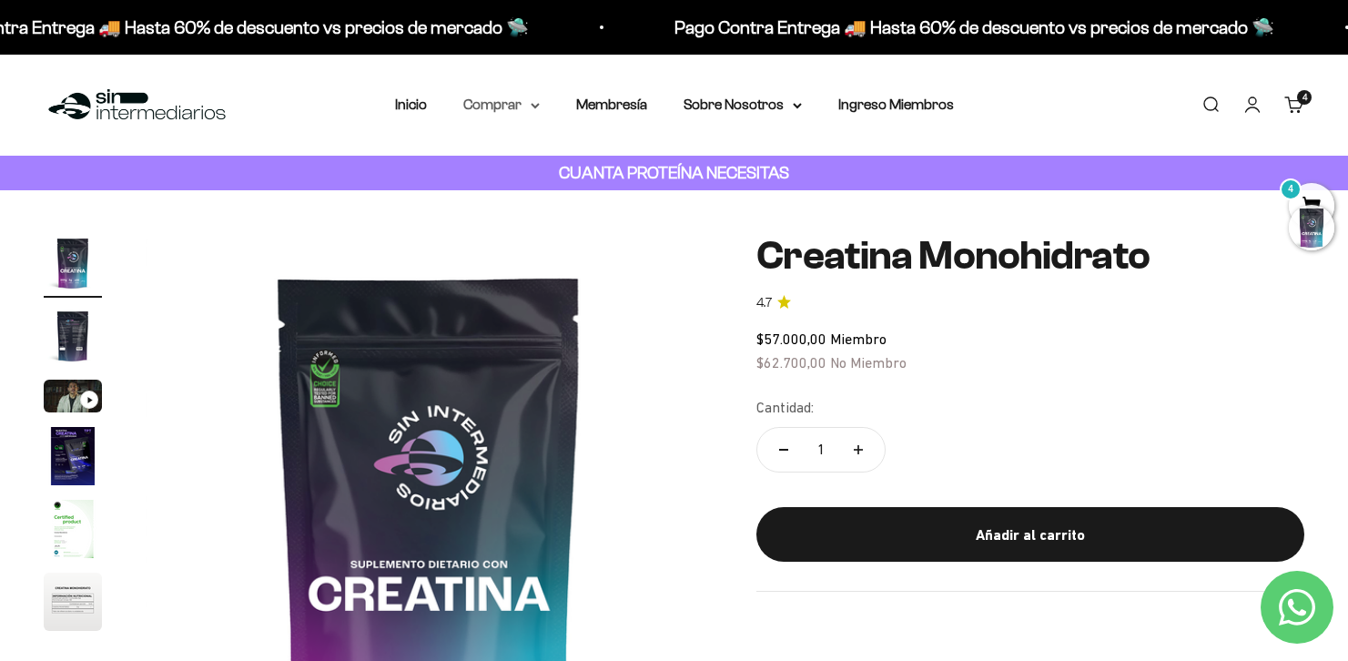
click at [518, 103] on summary "Comprar" at bounding box center [501, 105] width 76 height 24
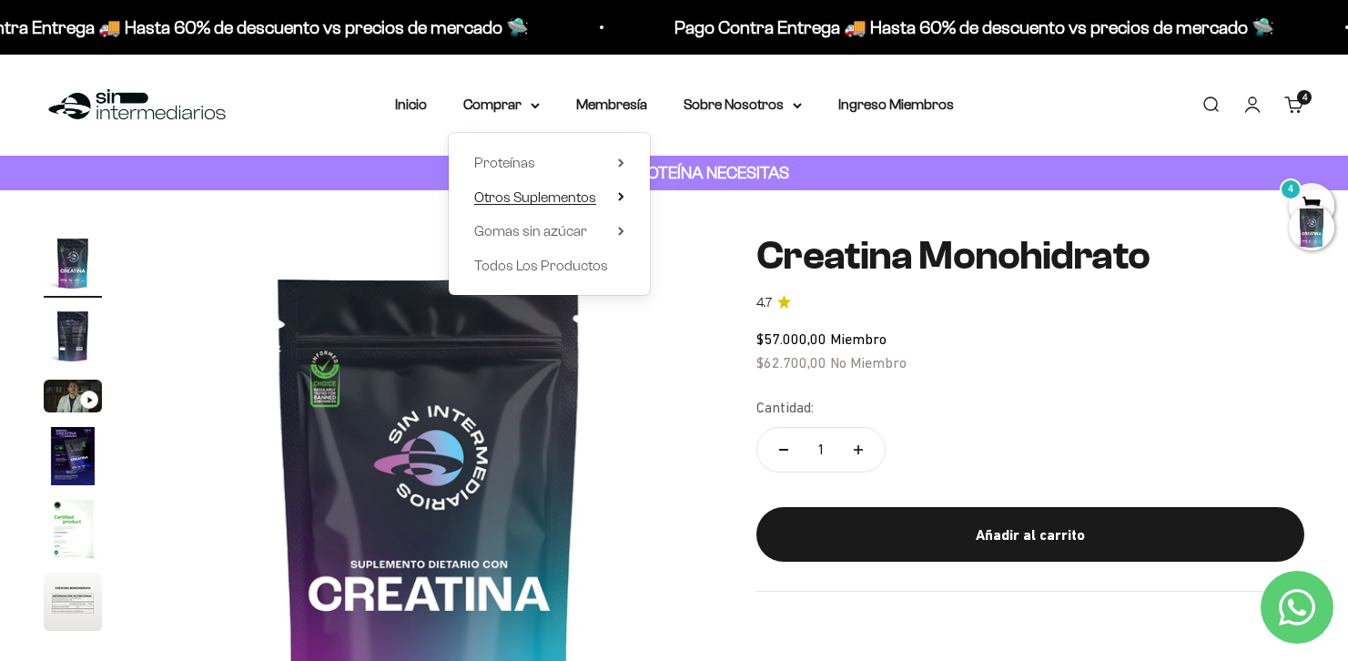
click at [618, 200] on icon at bounding box center [621, 196] width 6 height 9
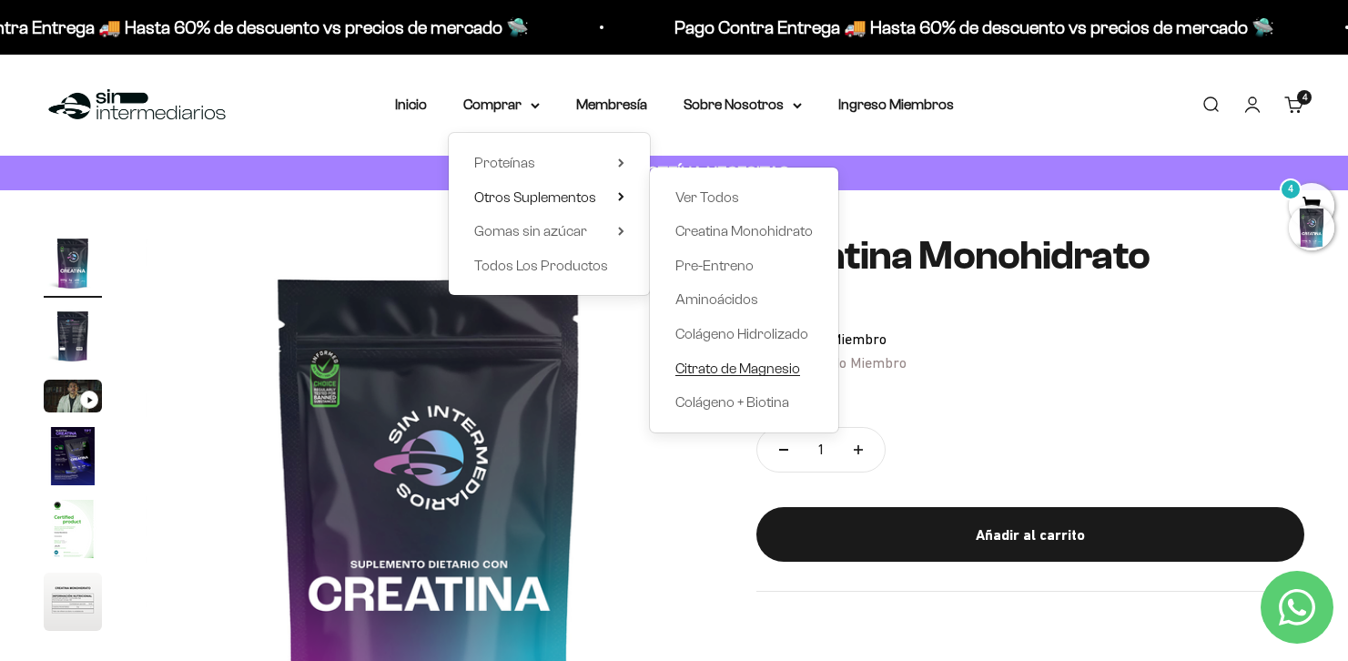
click at [768, 374] on span "Citrato de Magnesio" at bounding box center [738, 368] width 125 height 15
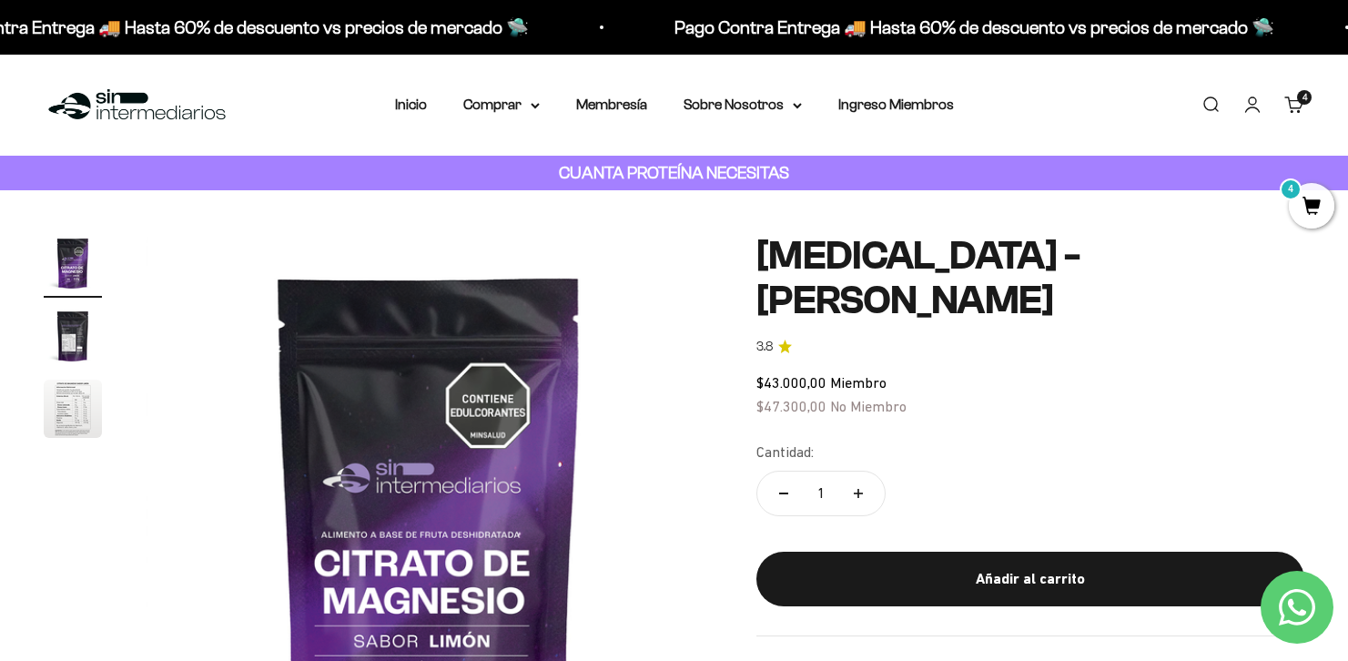
click at [542, 109] on nav "Inicio Comprar Proteínas Ver Todos Whey Iso Vegan" at bounding box center [674, 105] width 559 height 24
click at [536, 106] on icon at bounding box center [535, 106] width 7 height 4
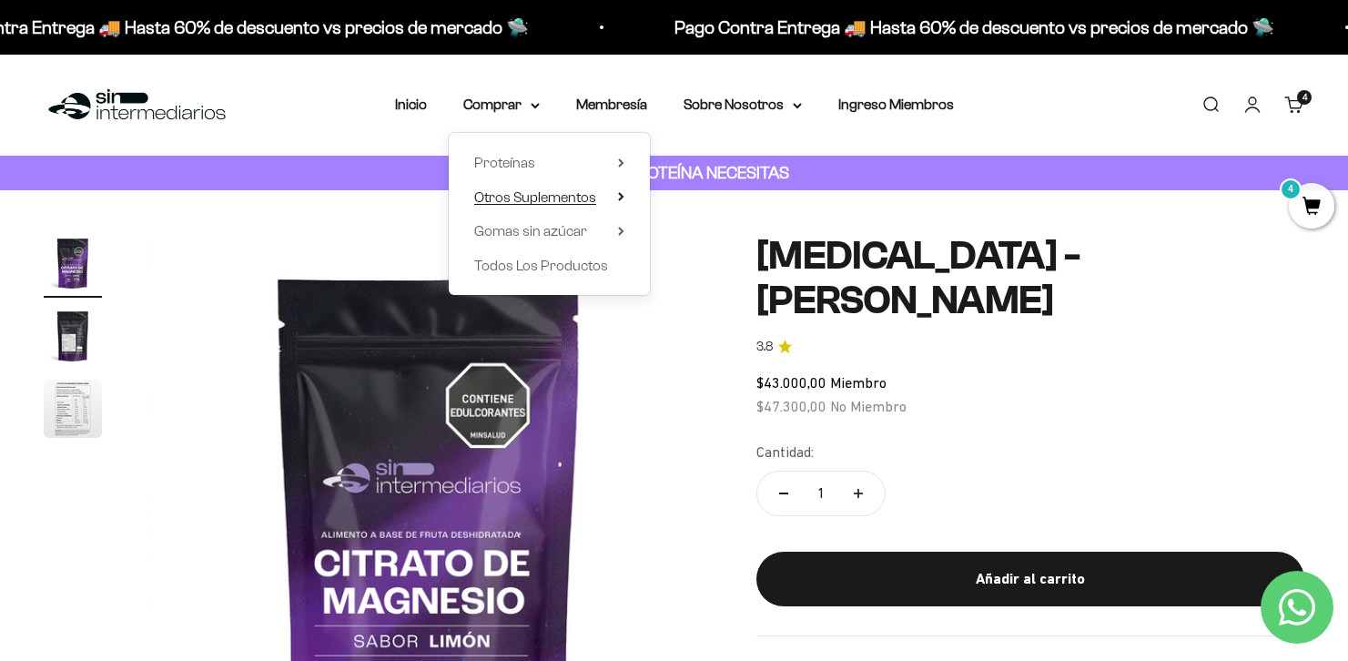
click at [615, 194] on summary "Otros Suplementos" at bounding box center [549, 198] width 150 height 24
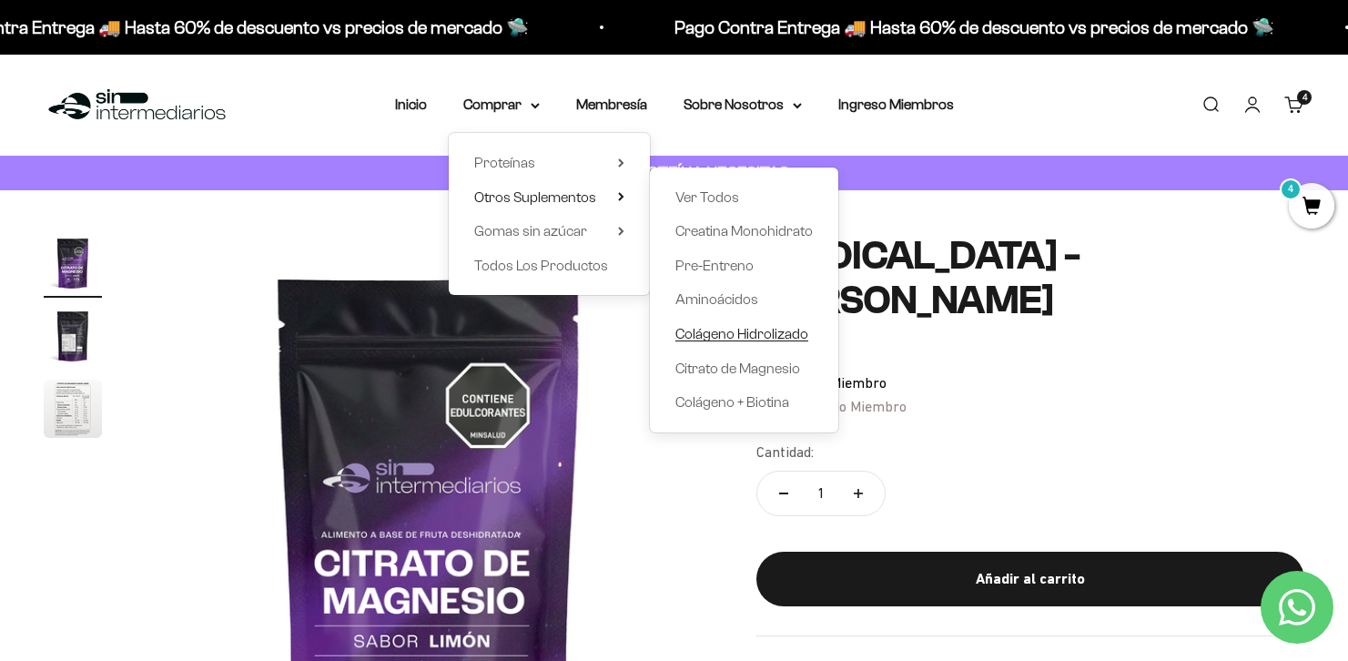
click at [747, 341] on span "Colágeno Hidrolizado" at bounding box center [742, 333] width 133 height 15
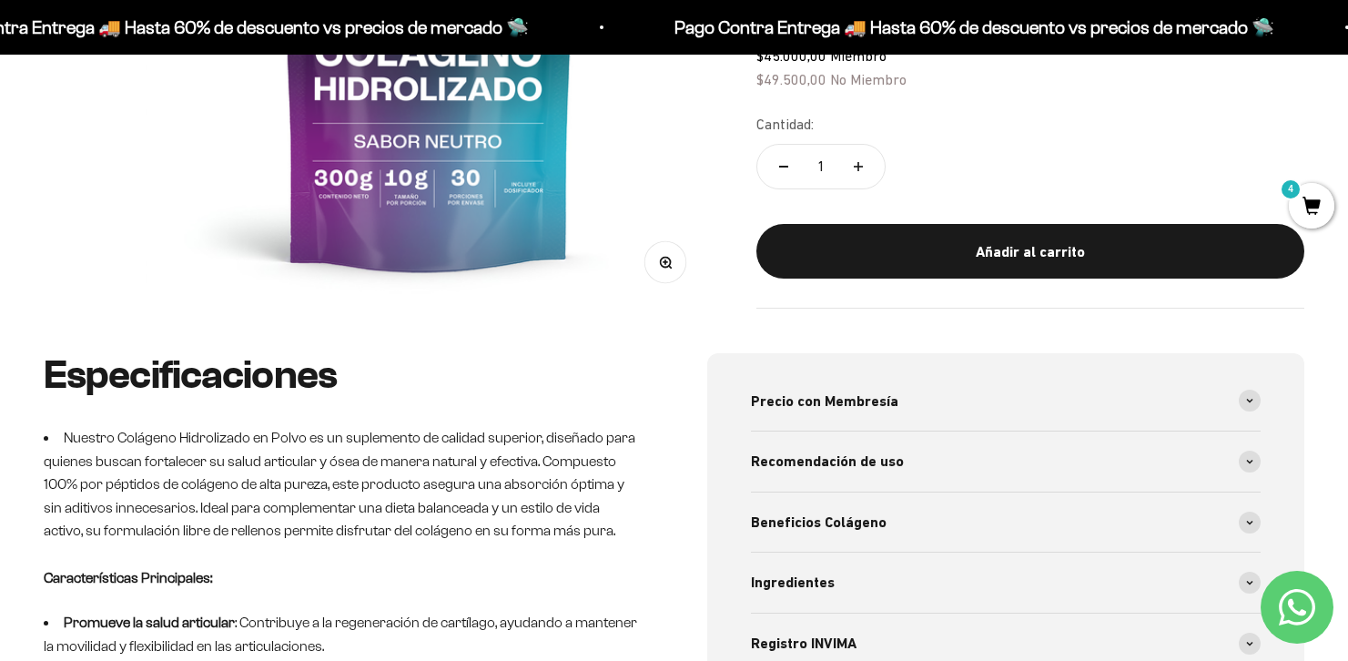
scroll to position [142, 0]
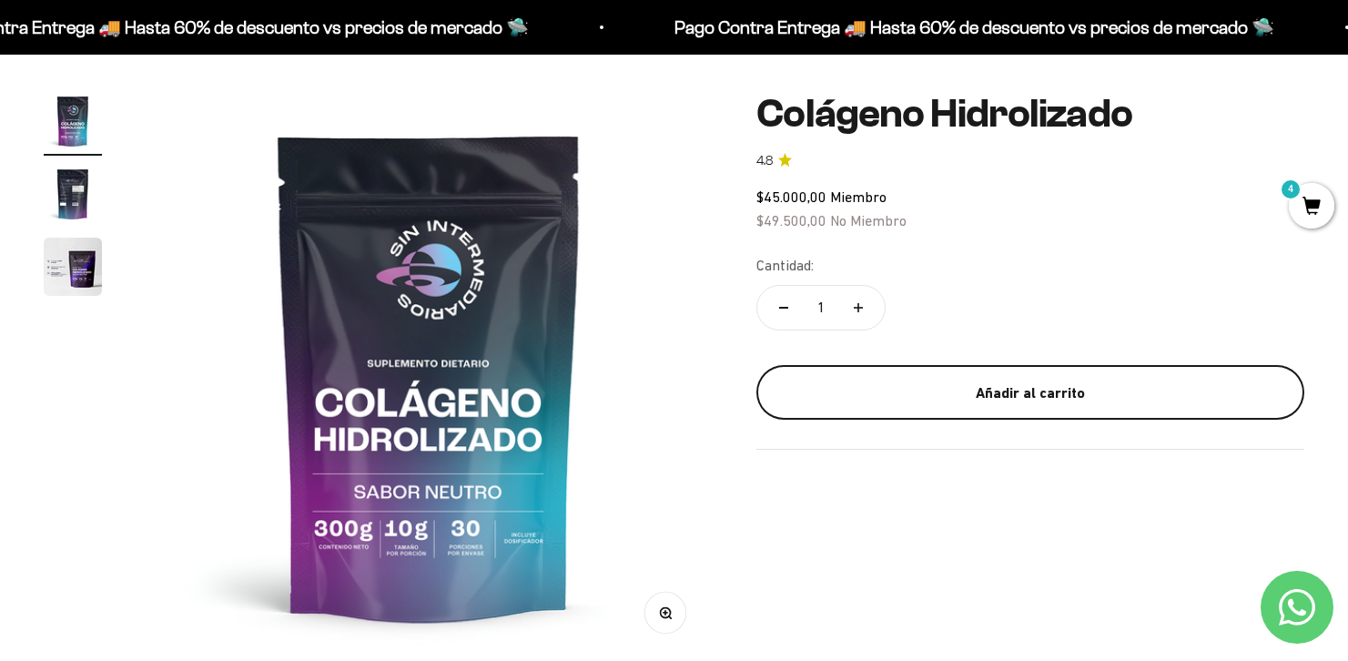
click at [957, 387] on div "Añadir al carrito" at bounding box center [1030, 394] width 475 height 24
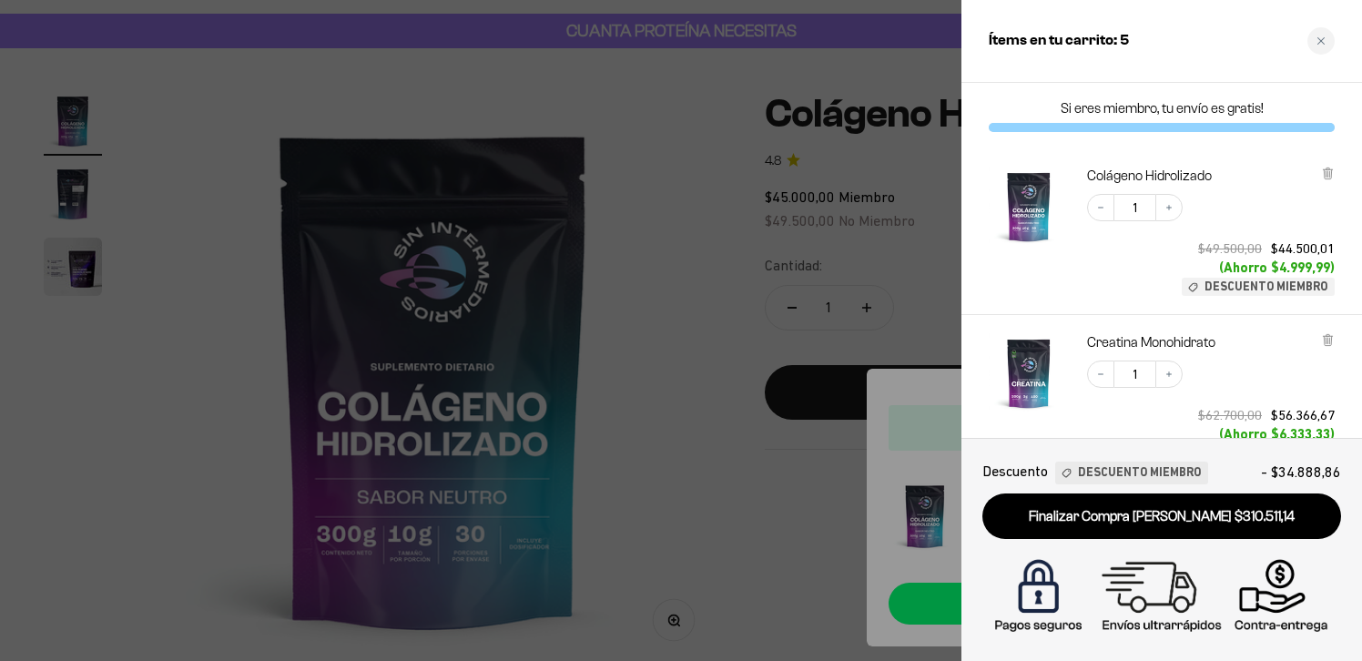
click at [709, 388] on div at bounding box center [681, 330] width 1362 height 661
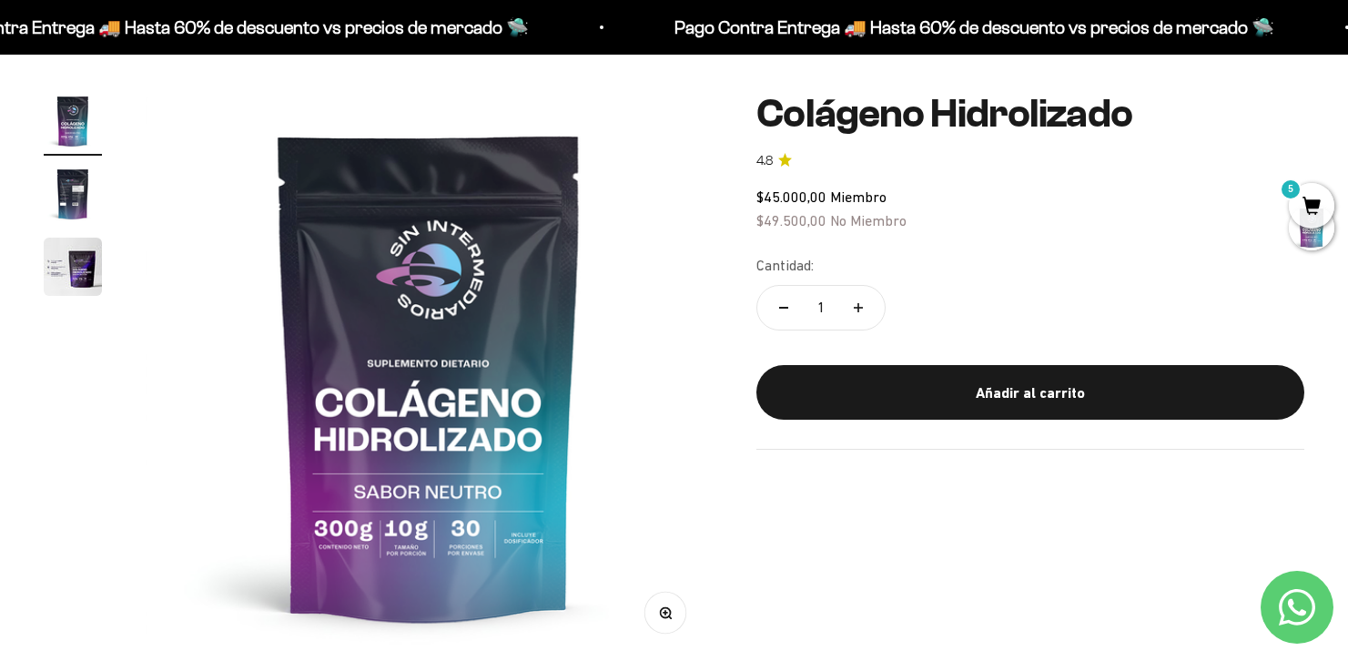
scroll to position [0, 0]
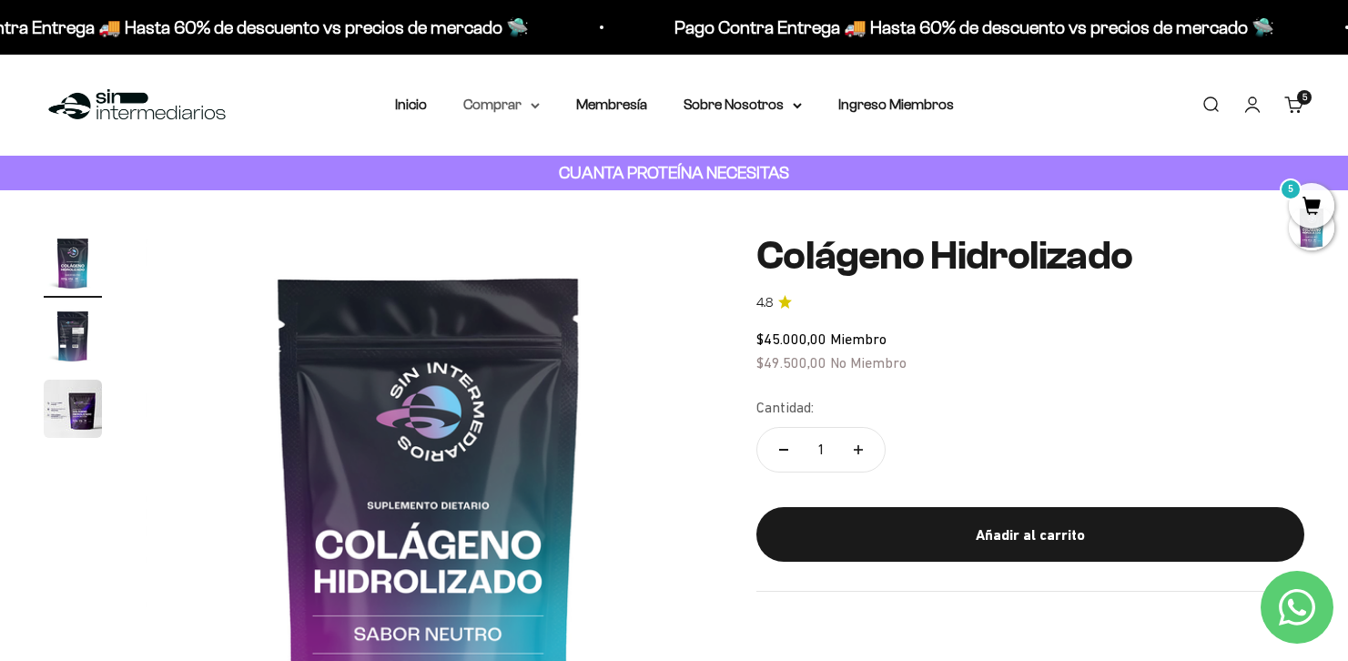
click at [534, 104] on icon at bounding box center [535, 106] width 9 height 6
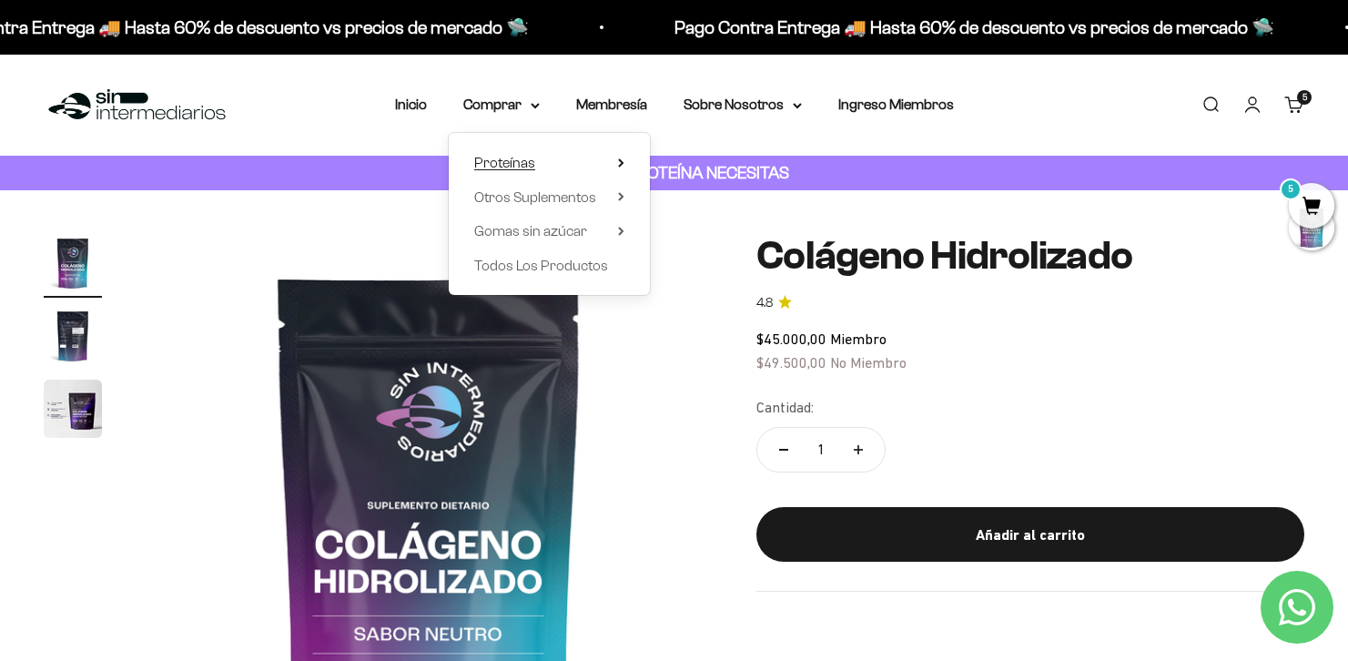
click at [587, 163] on summary "Proteínas" at bounding box center [549, 163] width 150 height 24
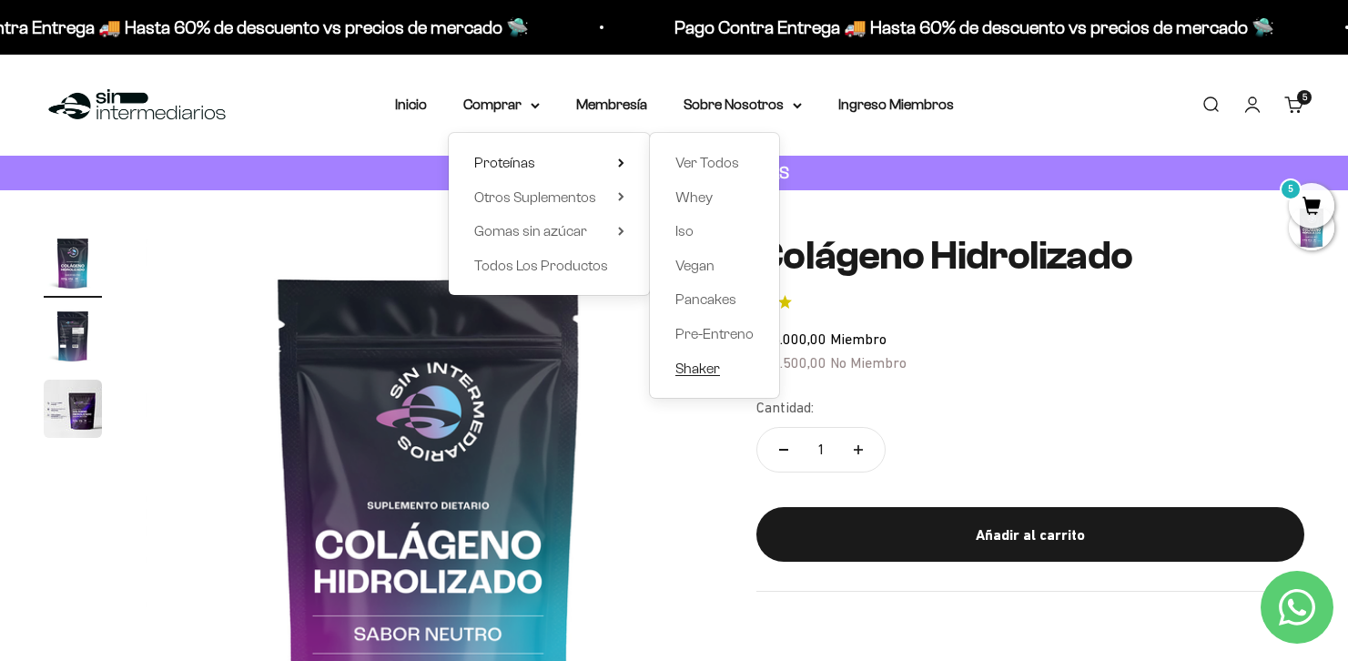
click at [717, 365] on span "Shaker" at bounding box center [698, 368] width 45 height 15
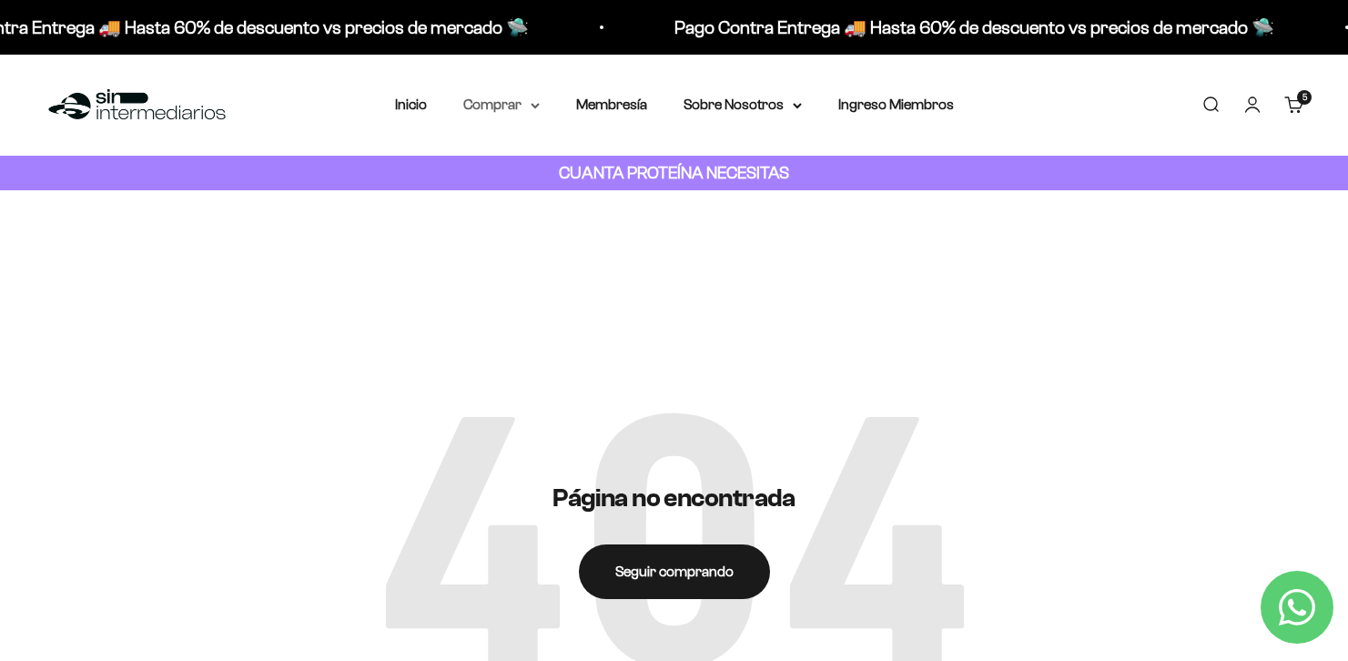
click at [536, 109] on summary "Comprar" at bounding box center [501, 105] width 76 height 24
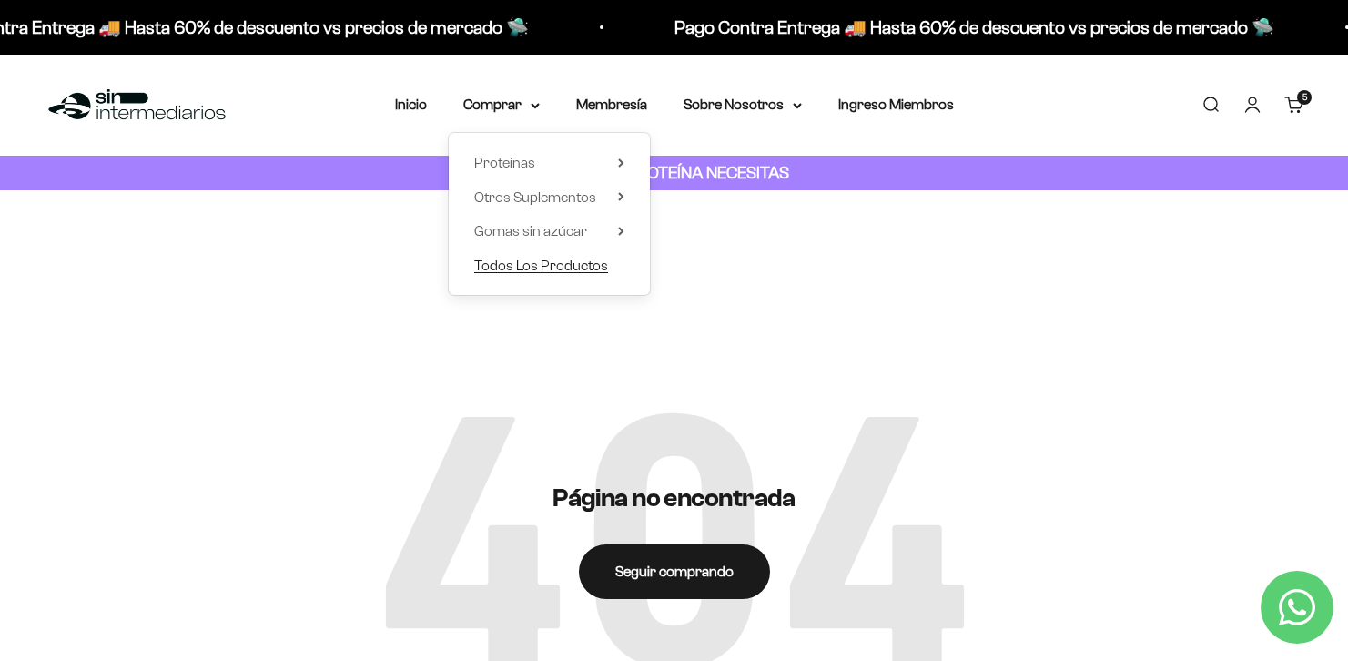
click at [567, 261] on span "Todos Los Productos" at bounding box center [541, 265] width 134 height 15
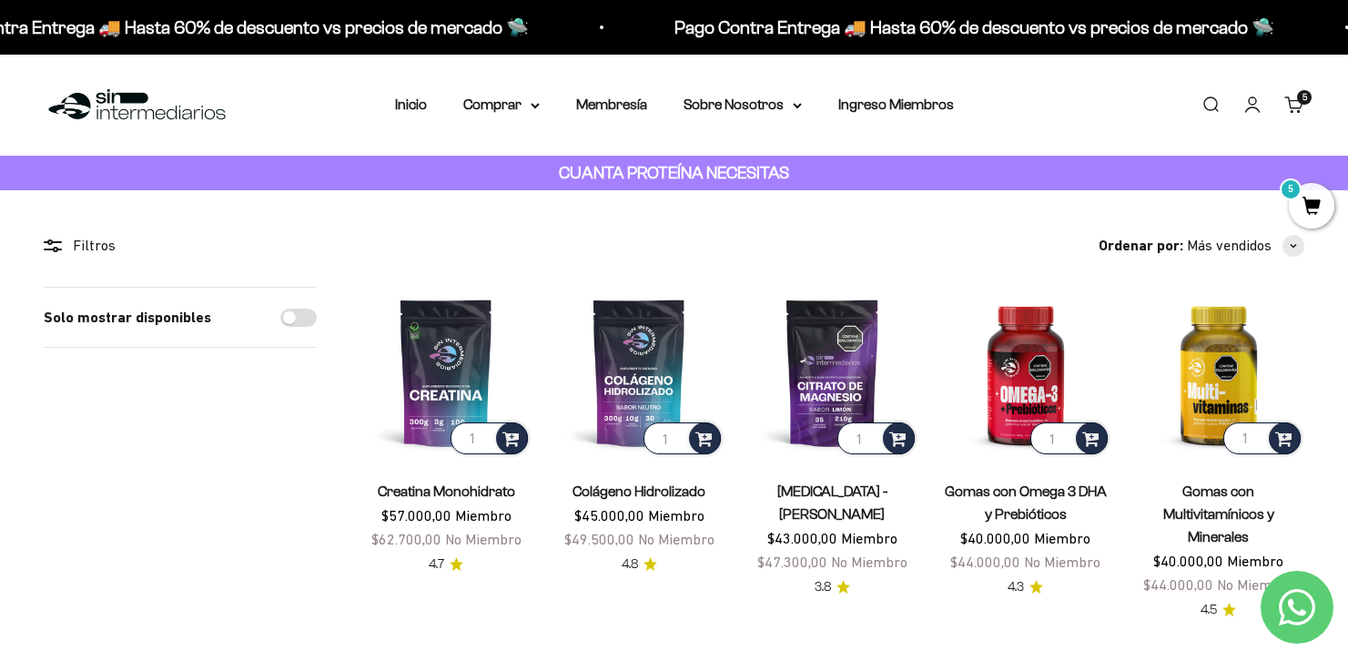
click at [1288, 98] on link "Carrito 5 artículos 5" at bounding box center [1295, 105] width 20 height 20
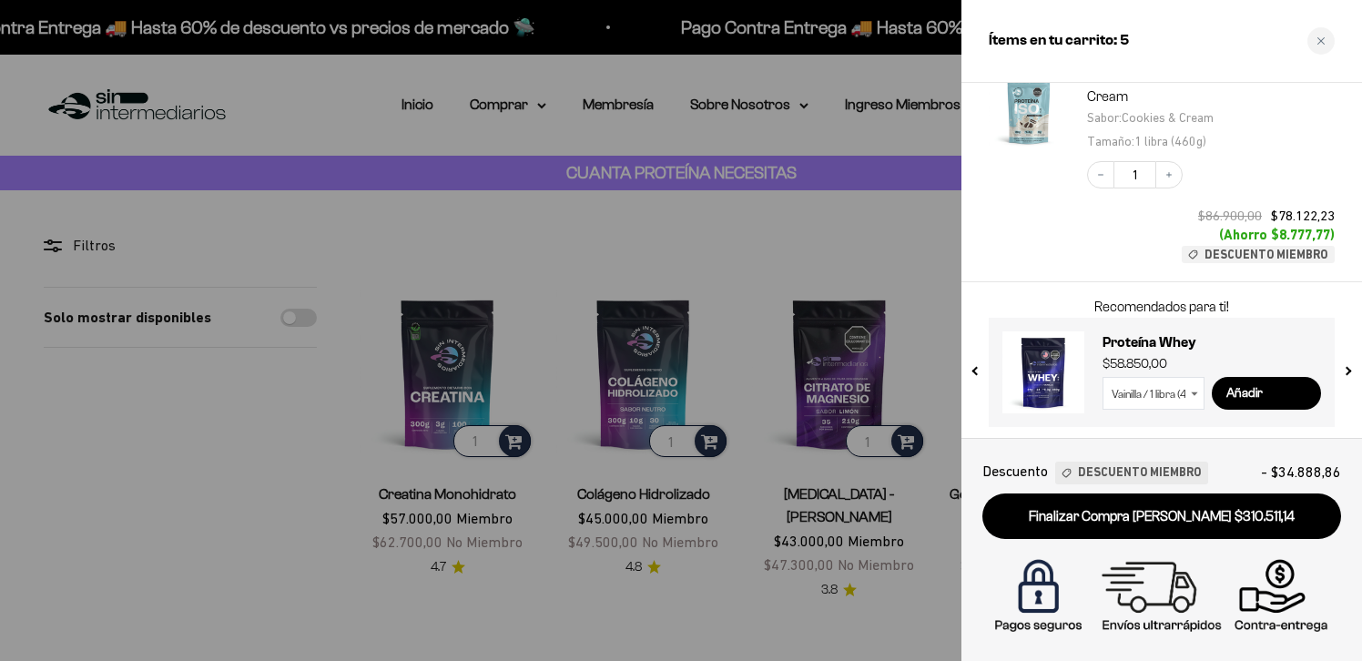
scroll to position [813, 0]
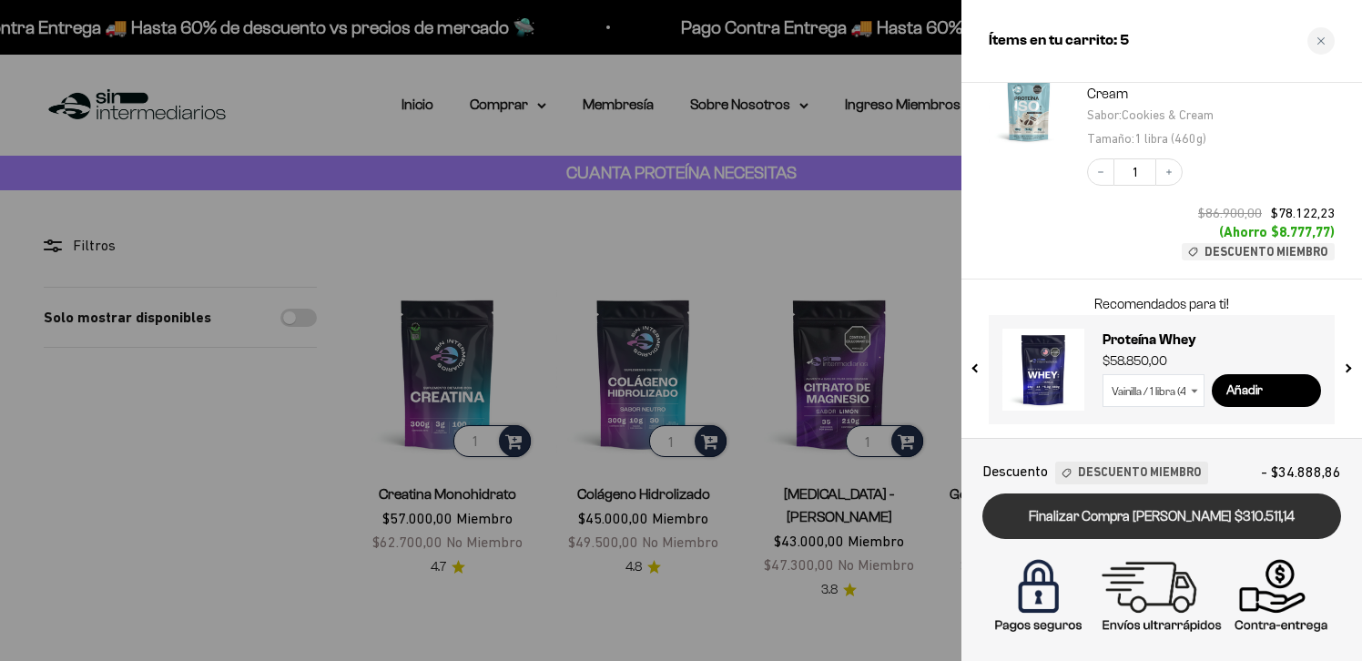
click at [1192, 507] on link "Finalizar Compra [PERSON_NAME] $310.511,14" at bounding box center [1161, 517] width 359 height 46
